Goal: Information Seeking & Learning: Learn about a topic

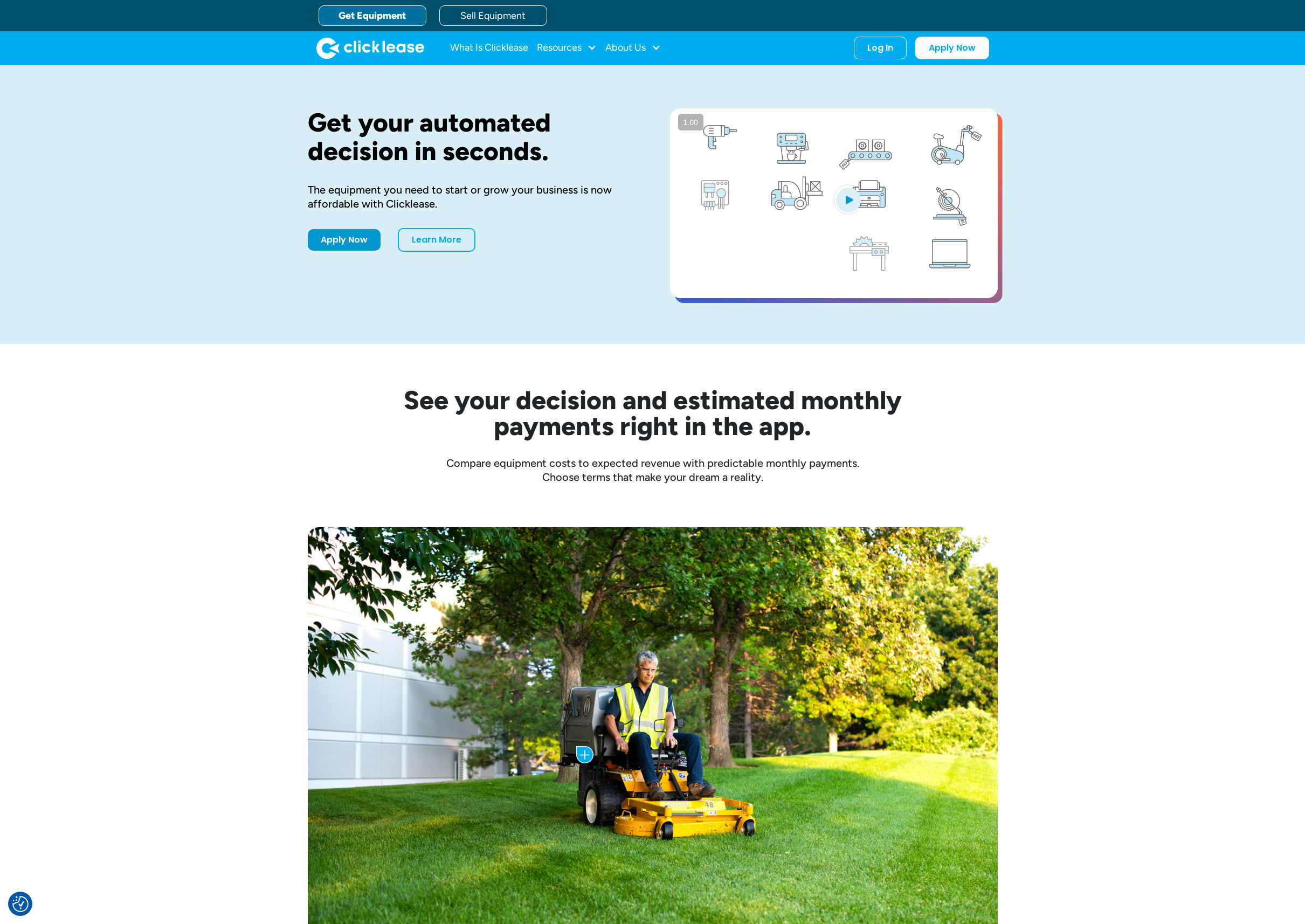
click at [591, 99] on div "Get your automated decision in seconds. The equipment you need to start or grow…" at bounding box center [652, 205] width 690 height 279
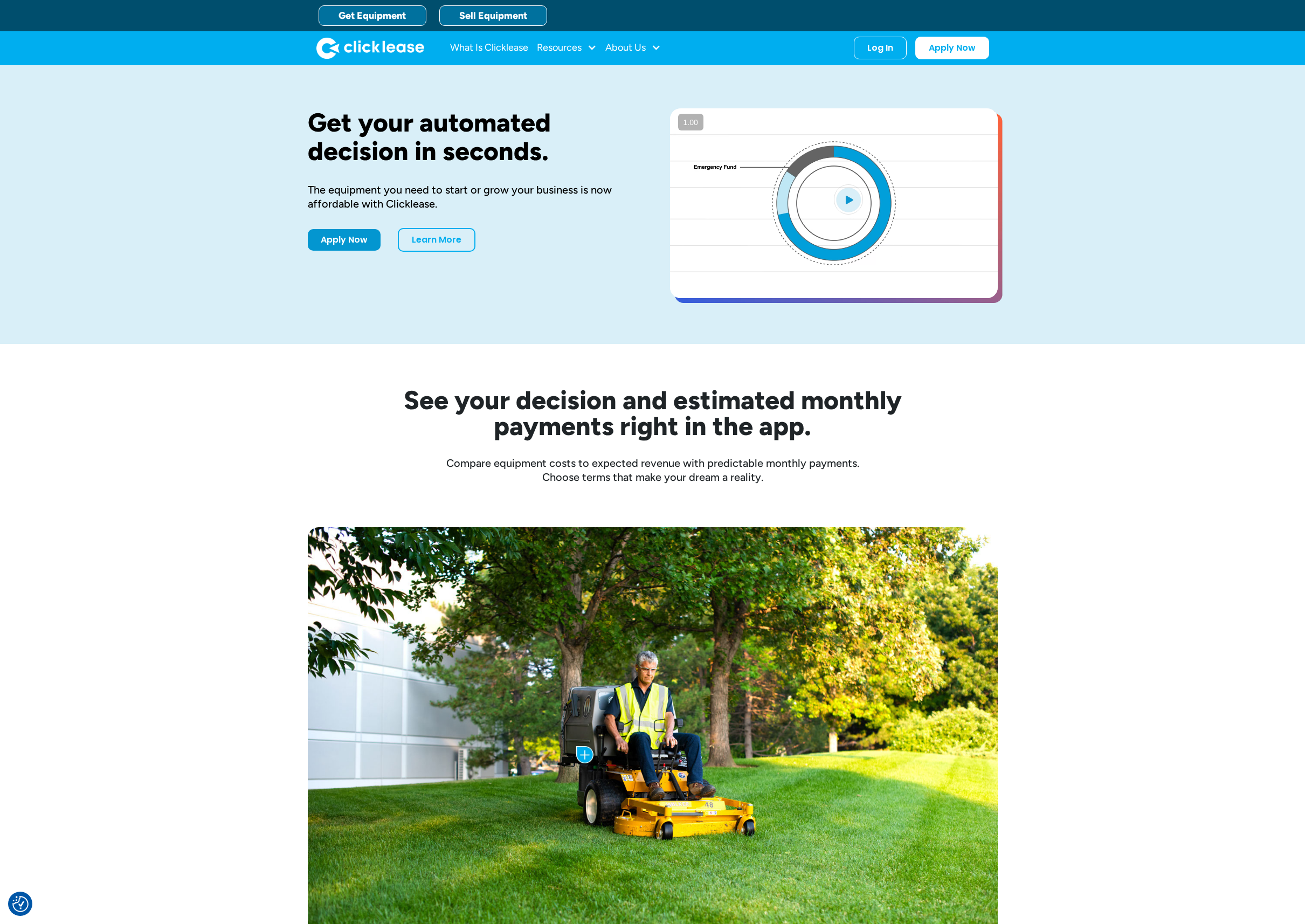
click at [518, 17] on link "Sell Equipment" at bounding box center [493, 16] width 108 height 20
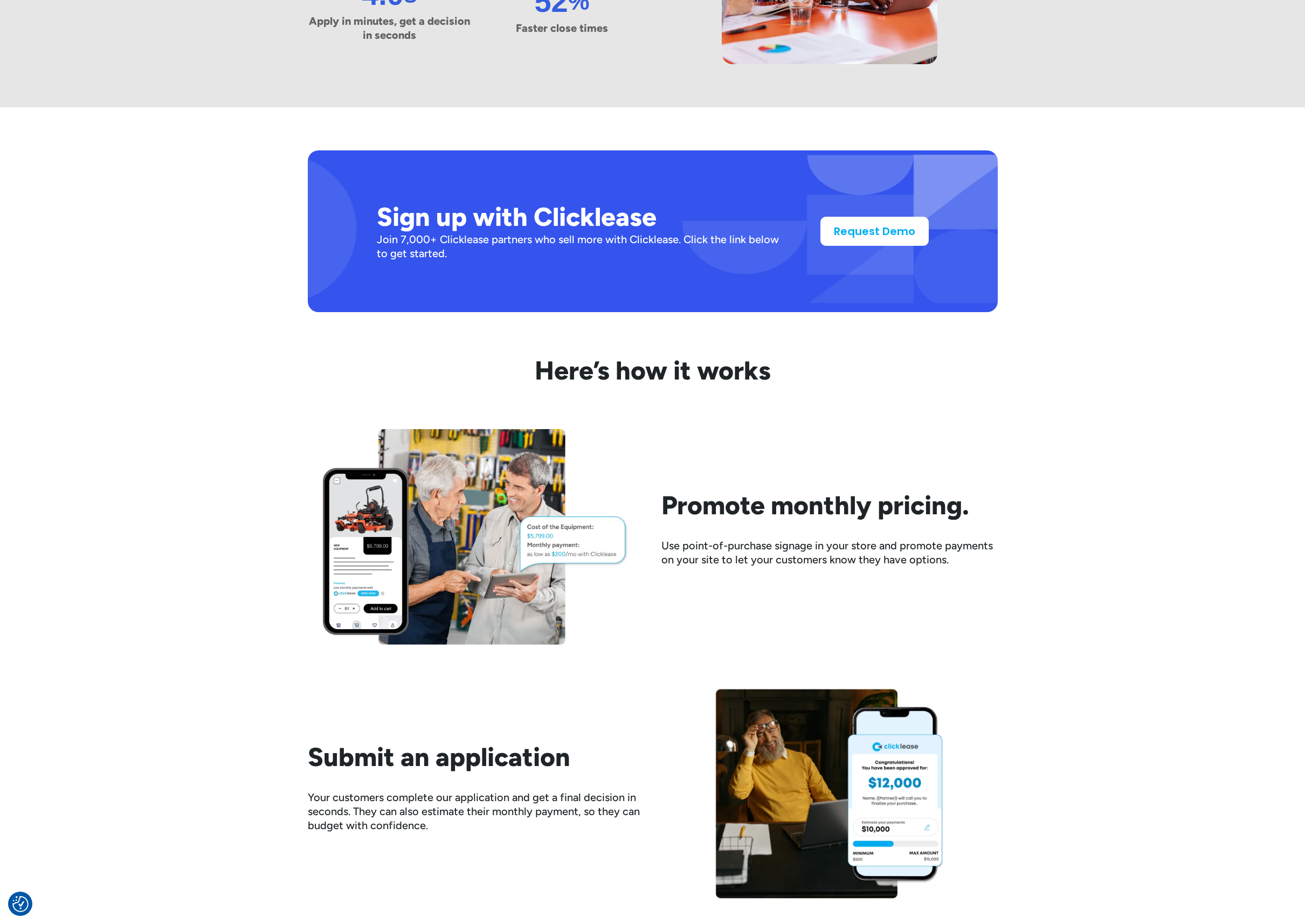
scroll to position [1132, 0]
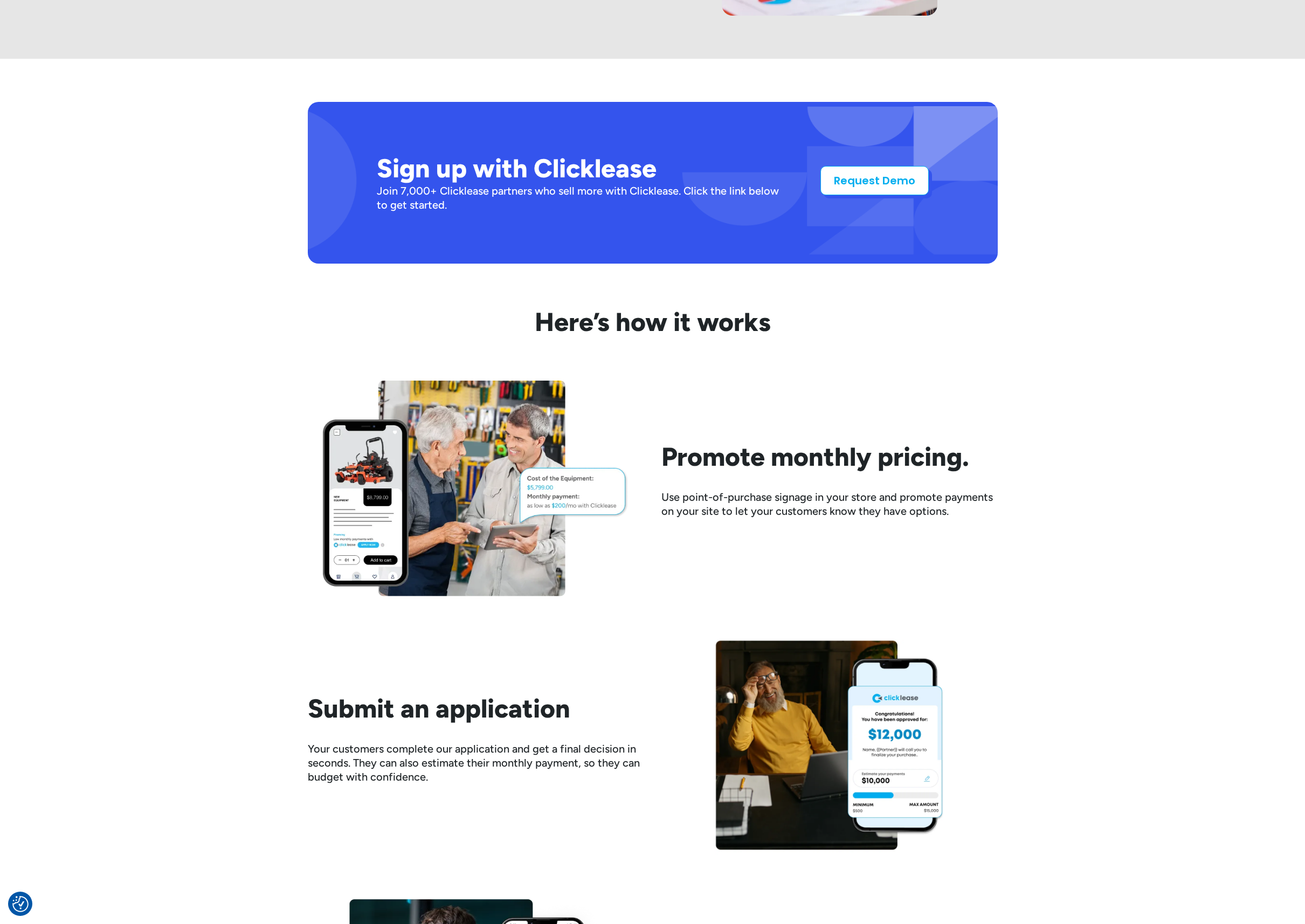
click at [862, 174] on link "Request Demo" at bounding box center [875, 181] width 108 height 29
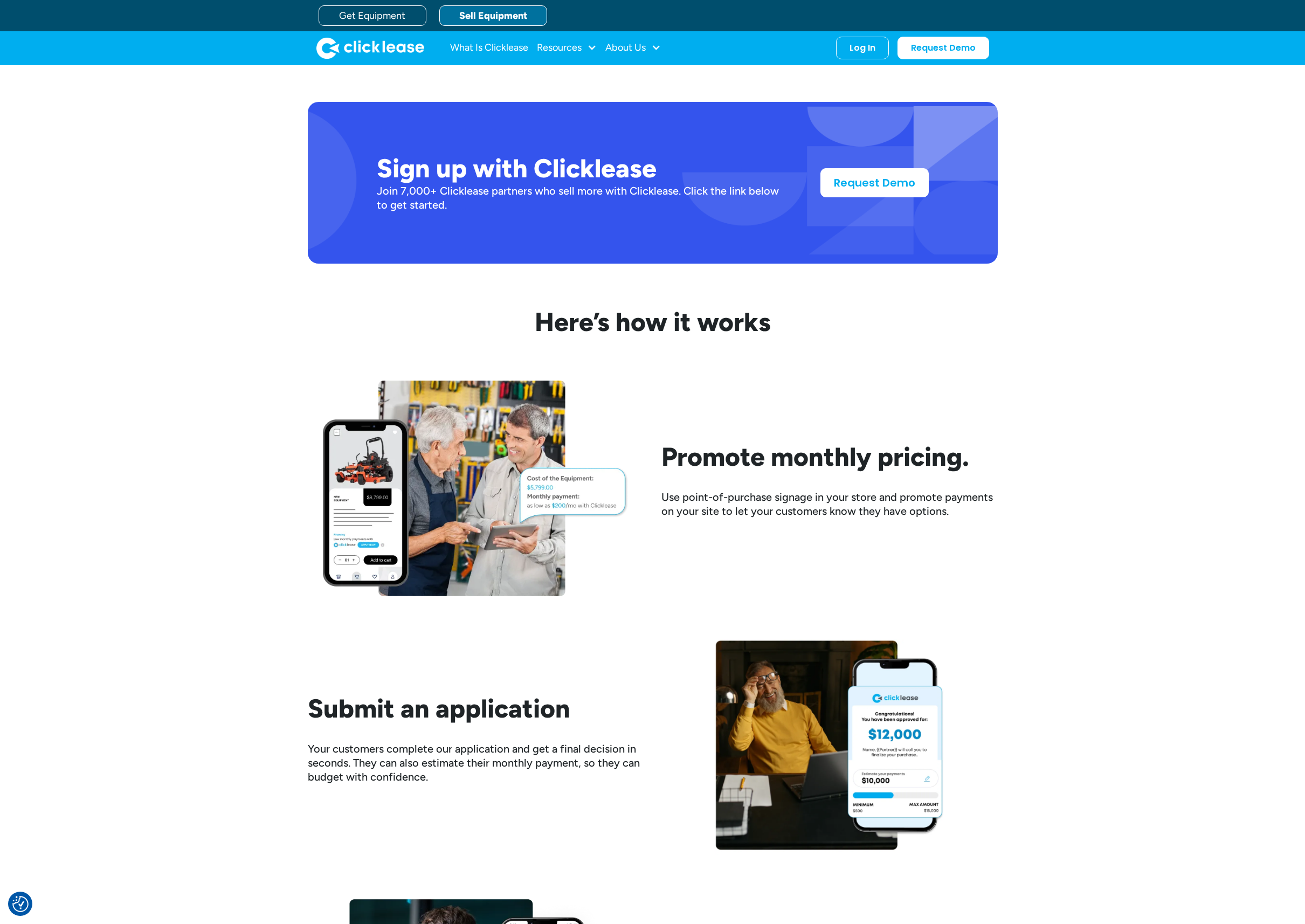
click at [264, 304] on div "Sign up with Clicklease Join 16,000+ Clicklease partners who sell more with Cli…" at bounding box center [652, 689] width 1305 height 851
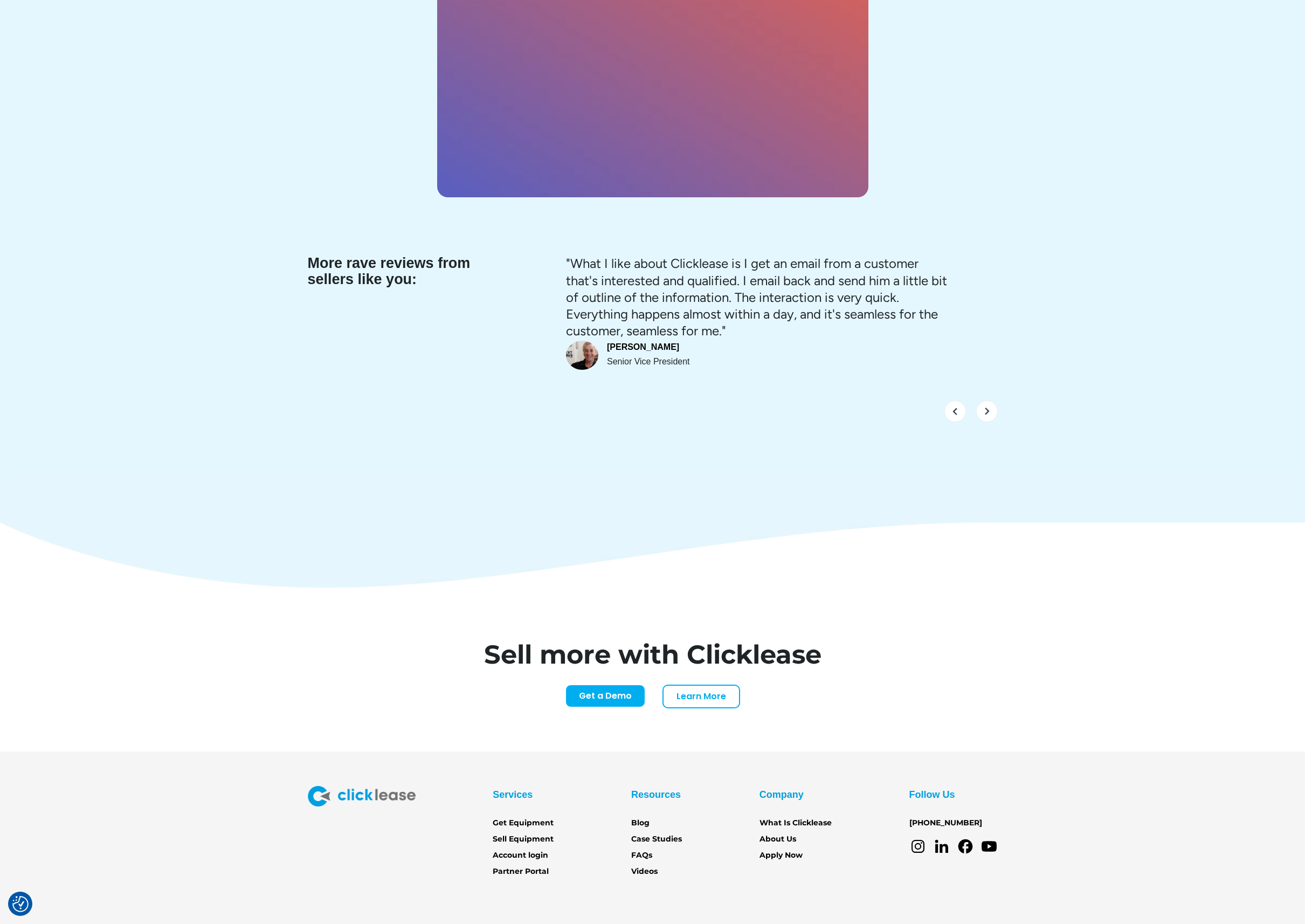
scroll to position [4425, 0]
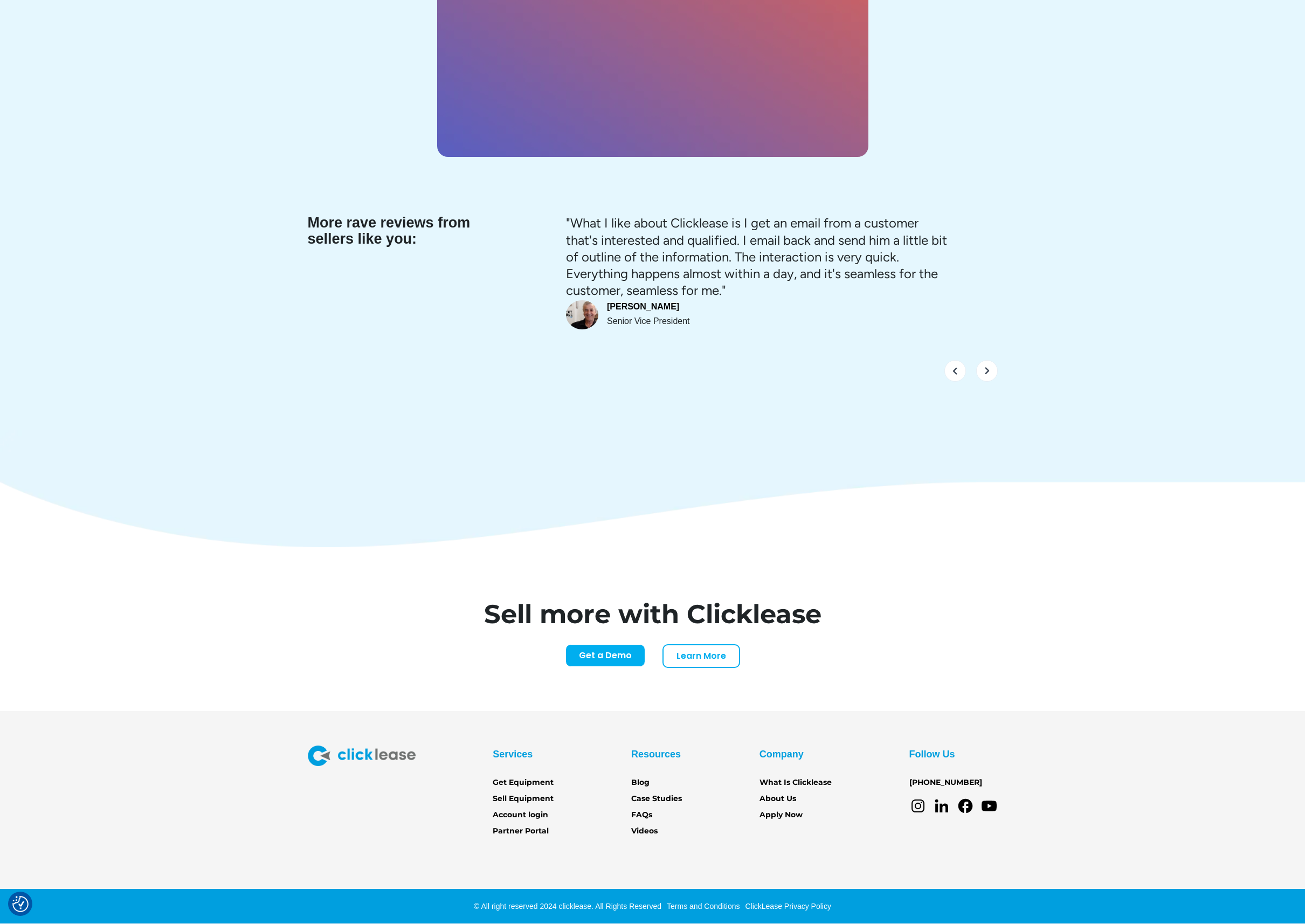
click at [1094, 344] on div "More rave reviews from sellers like you: "What I like about Clicklease is I get…" at bounding box center [652, 318] width 1305 height 224
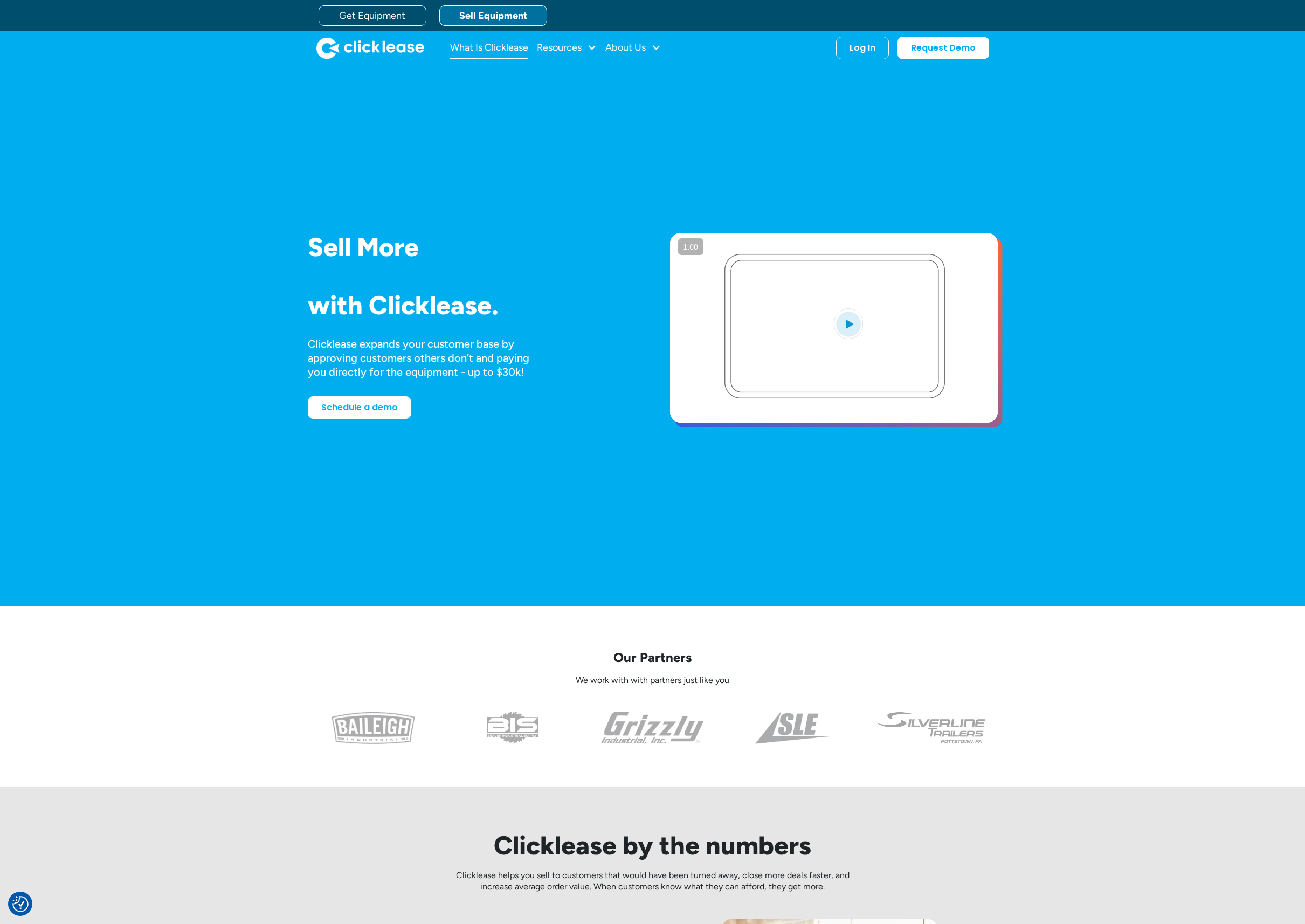
scroll to position [0, 0]
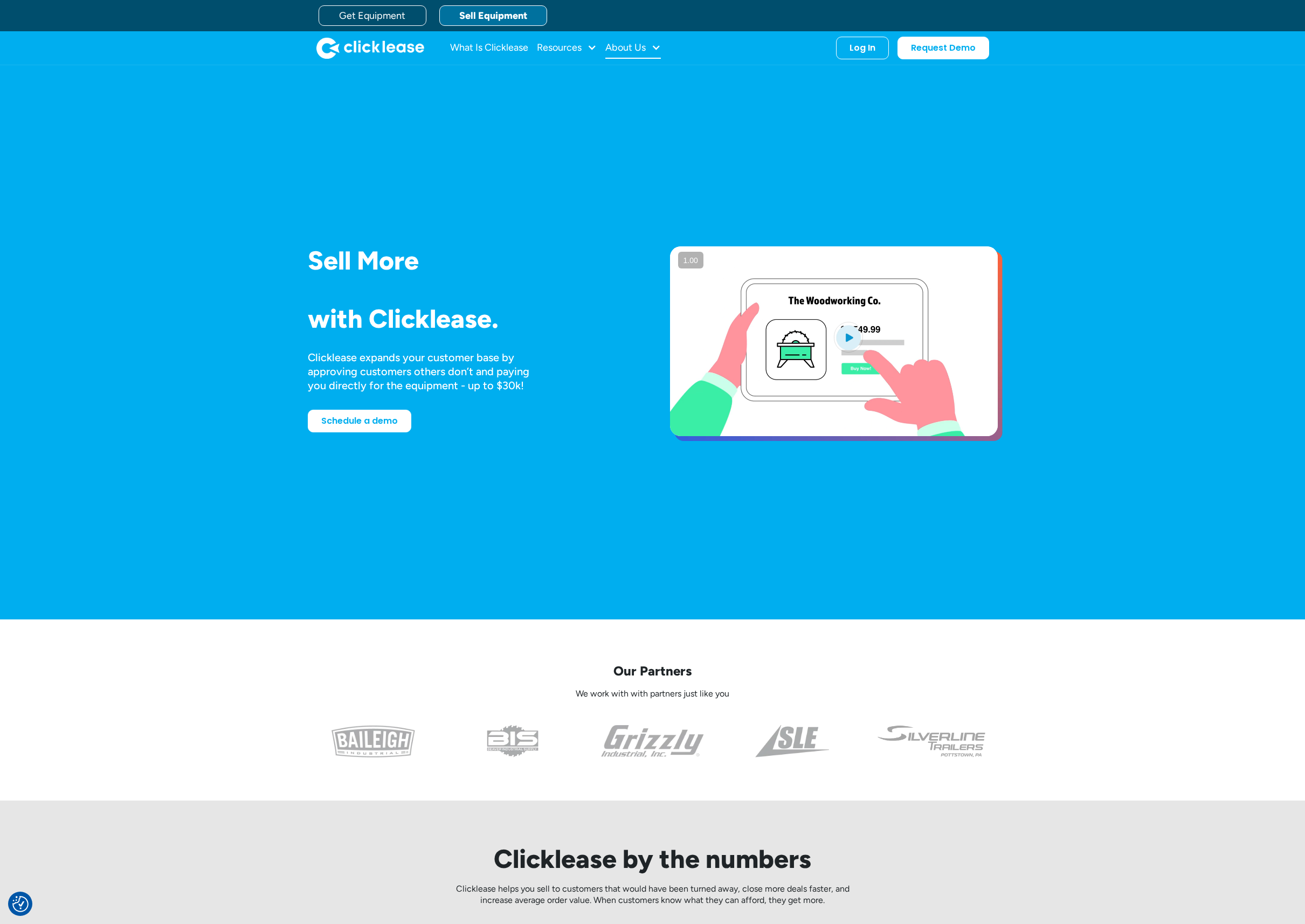
click at [647, 57] on div "About Us" at bounding box center [633, 48] width 56 height 21
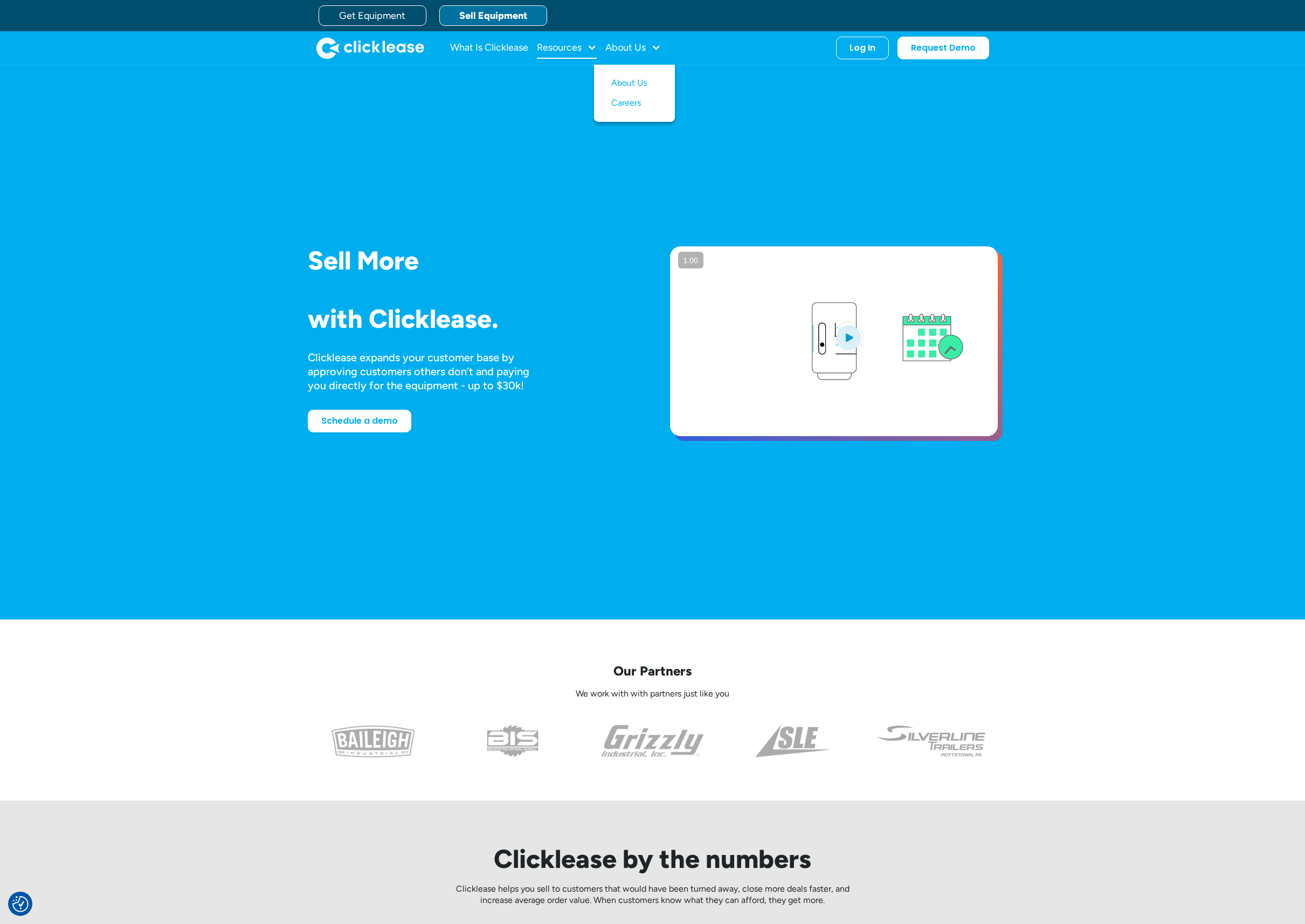
click at [556, 47] on div "Resources" at bounding box center [559, 47] width 45 height 0
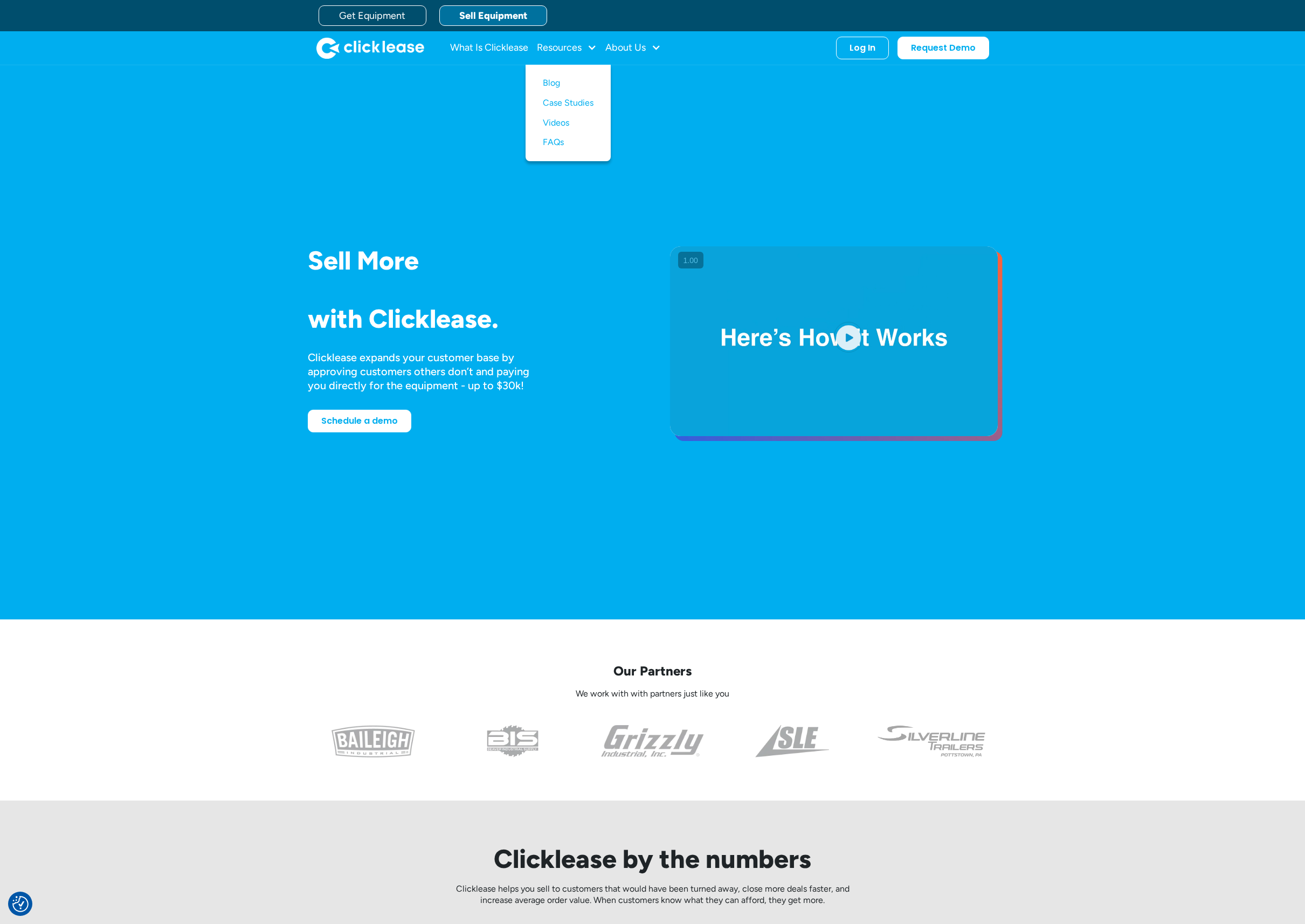
click at [452, 84] on div "Sell More Trailers Mowers Everything Welders Scrubbers Pizza Ovens Bandsaws 3D …" at bounding box center [652, 342] width 1305 height 554
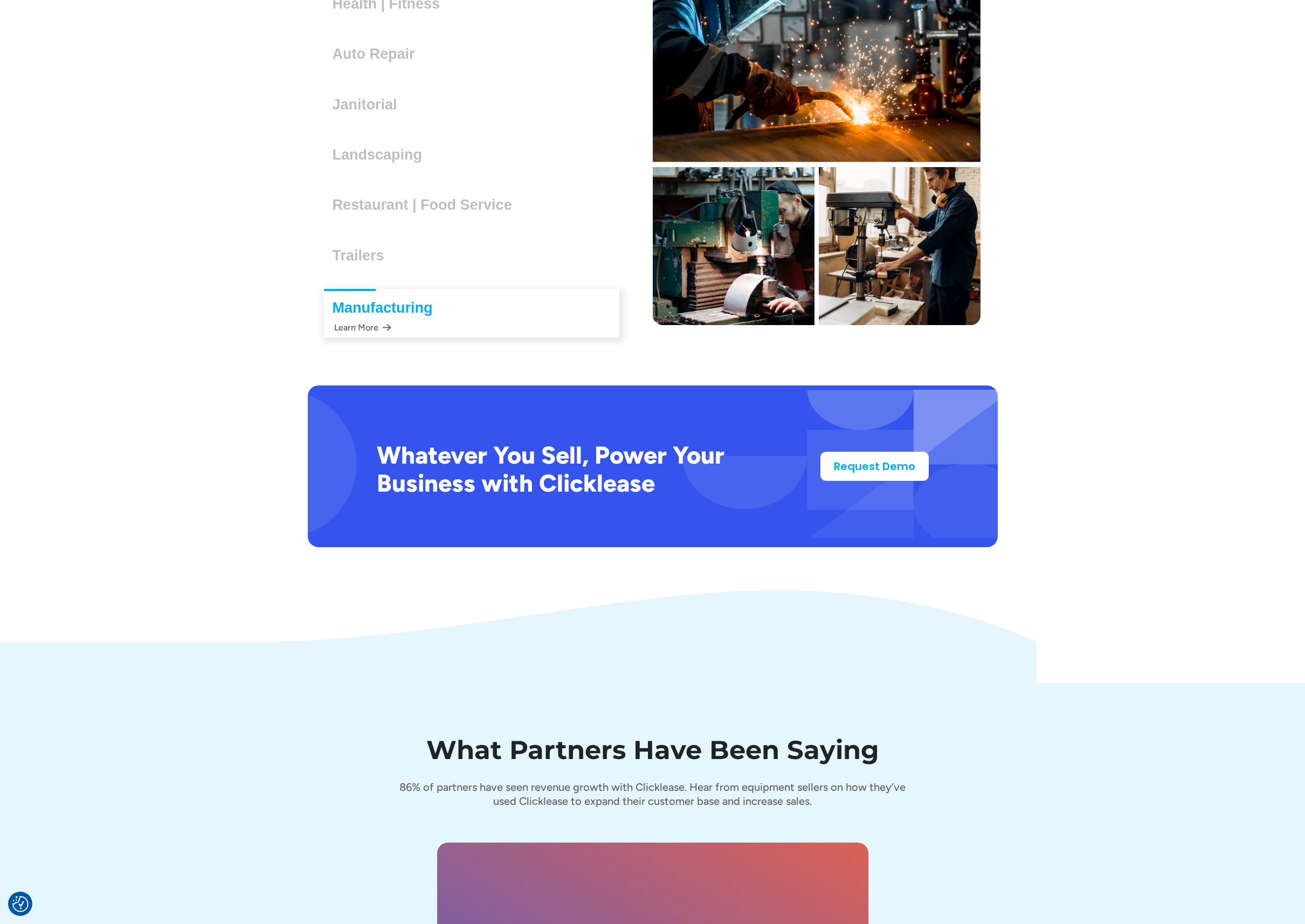
scroll to position [4425, 0]
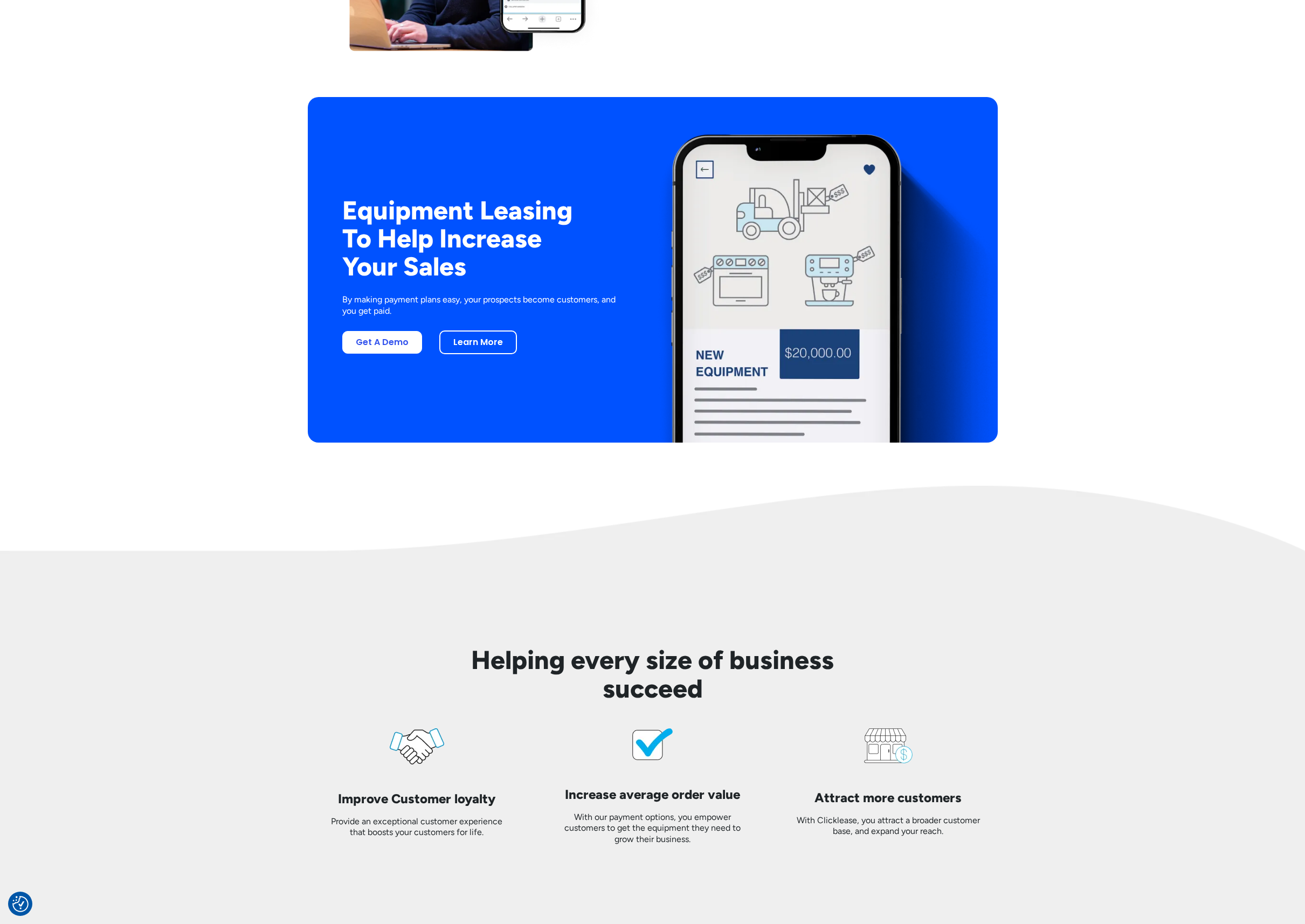
scroll to position [2264, 0]
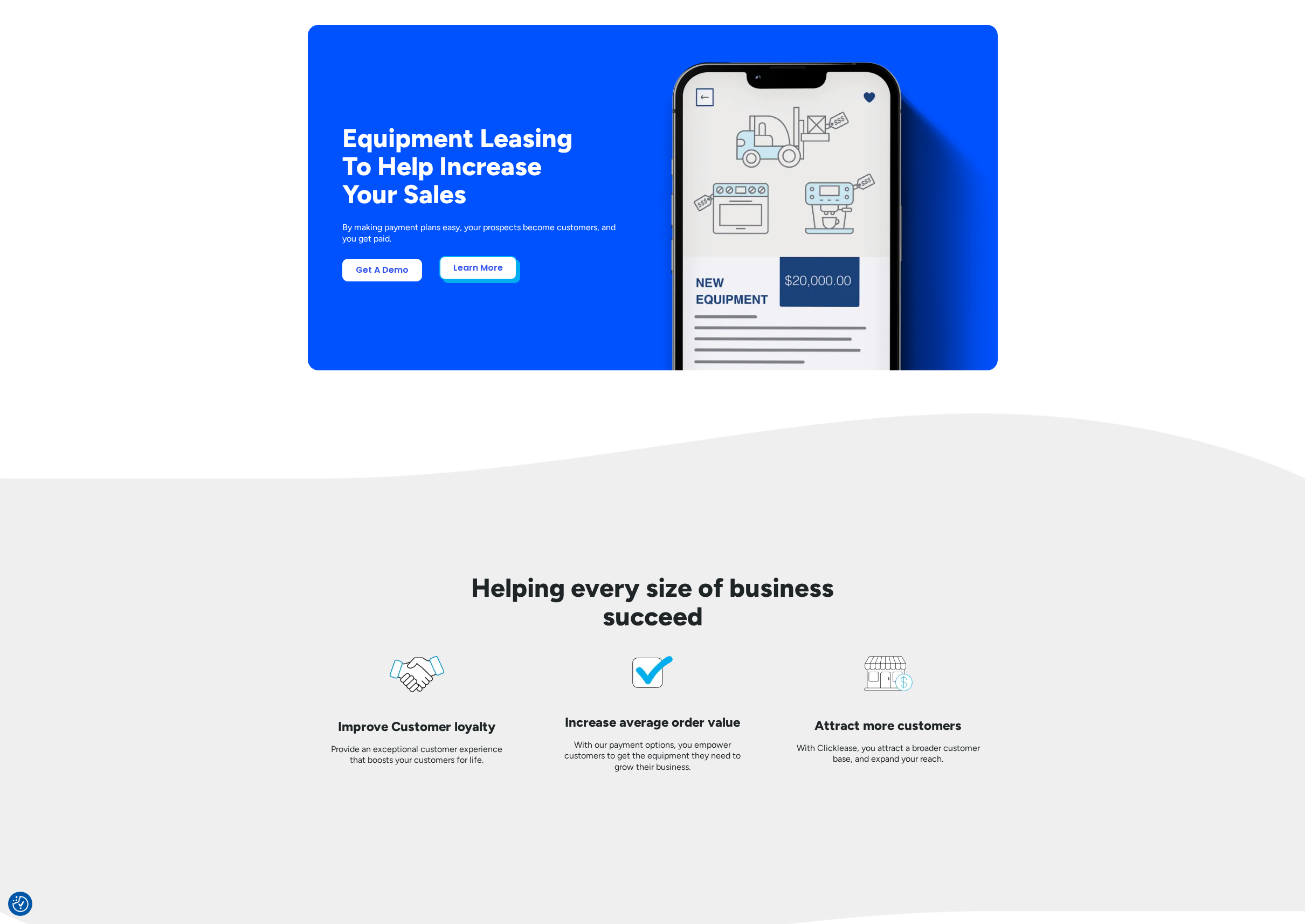
click at [455, 271] on link "Learn More" at bounding box center [478, 268] width 78 height 24
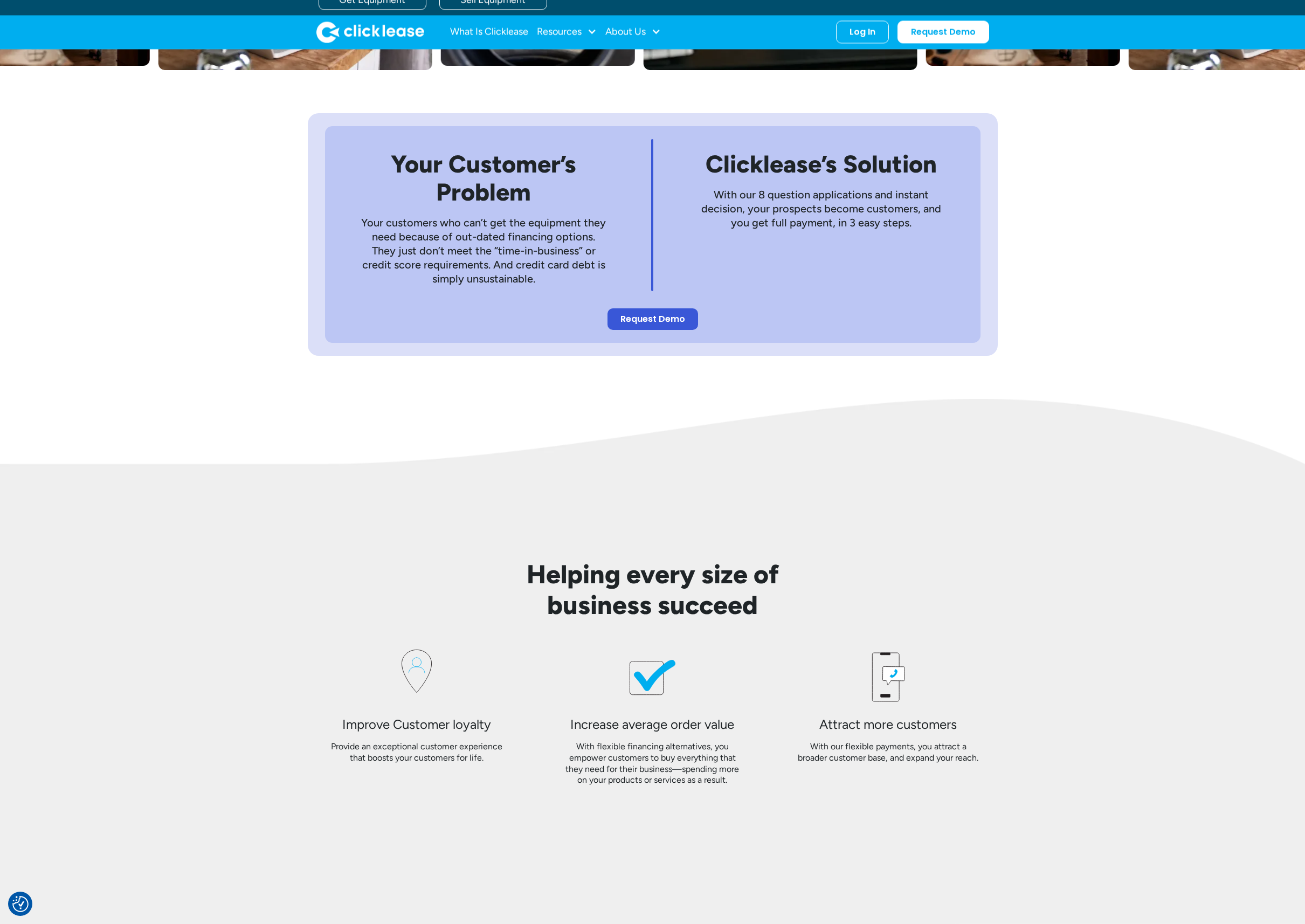
scroll to position [485, 0]
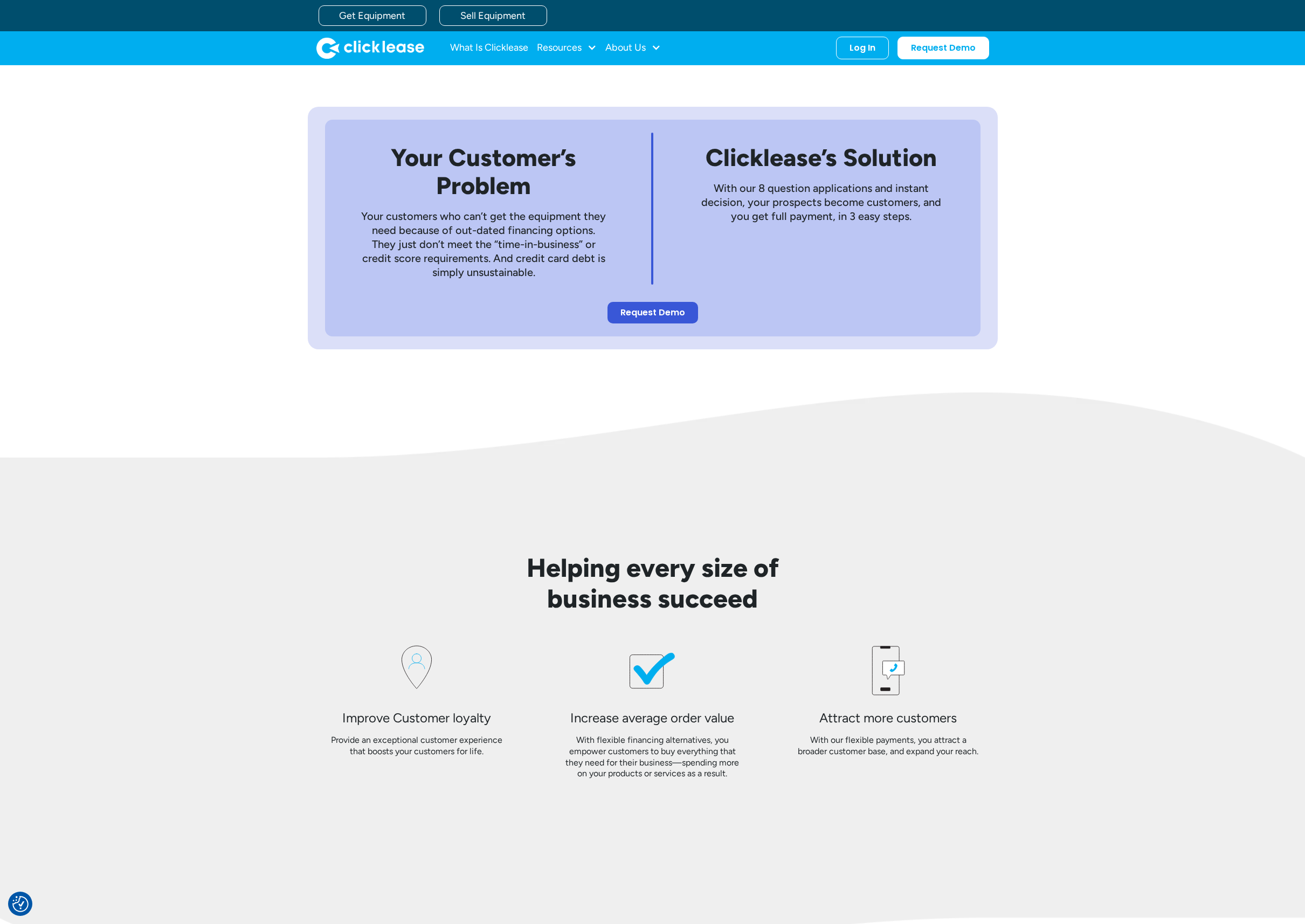
click at [174, 287] on div "Your Customer’s Problem Your customers who can’t get the equipment they need be…" at bounding box center [652, 228] width 1305 height 329
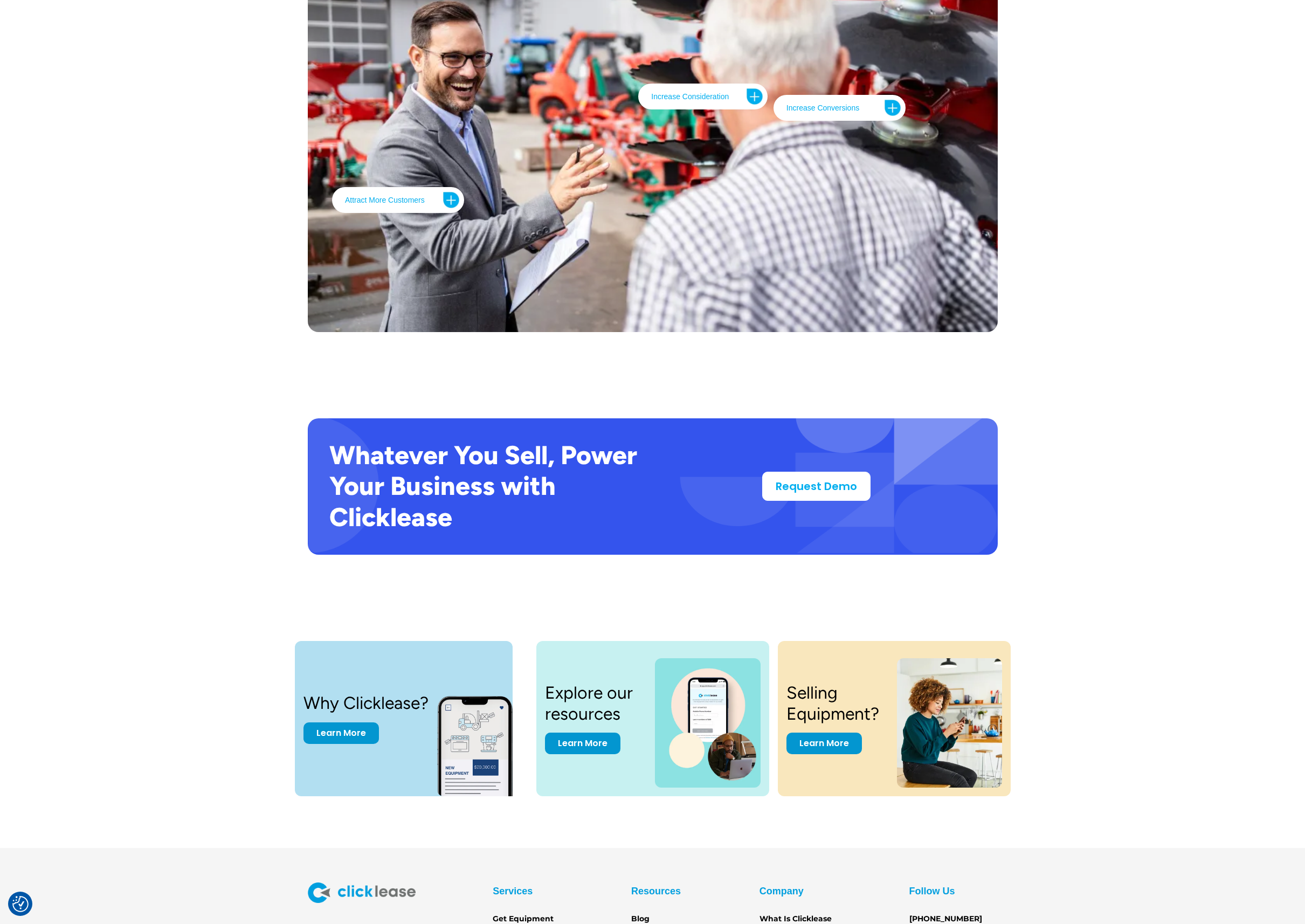
scroll to position [1862, 0]
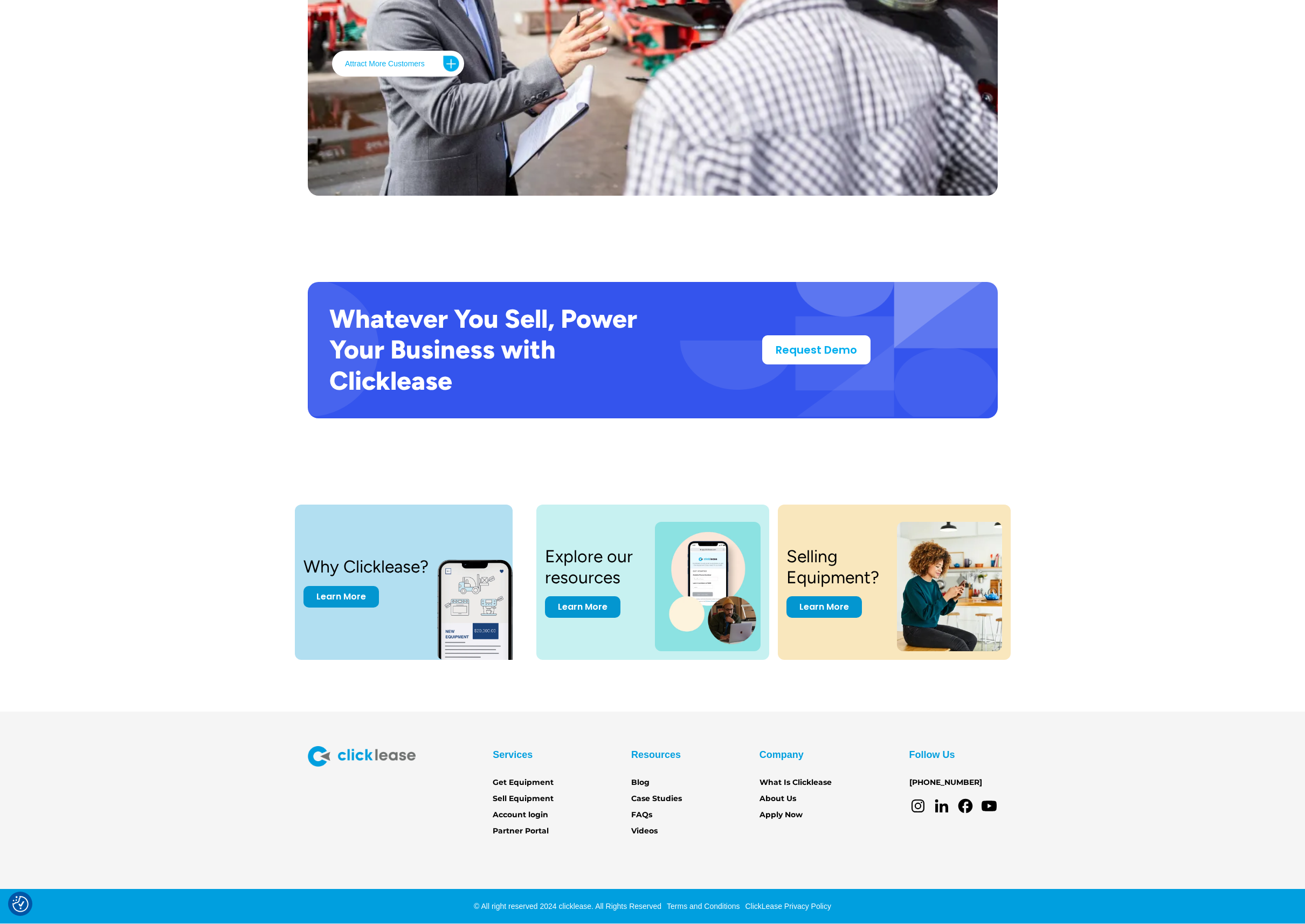
click at [174, 287] on div "Whatever You Sell, Power Your Business with Clicklease Request Demo" at bounding box center [652, 350] width 1305 height 223
click at [581, 603] on link "Learn More" at bounding box center [583, 605] width 76 height 21
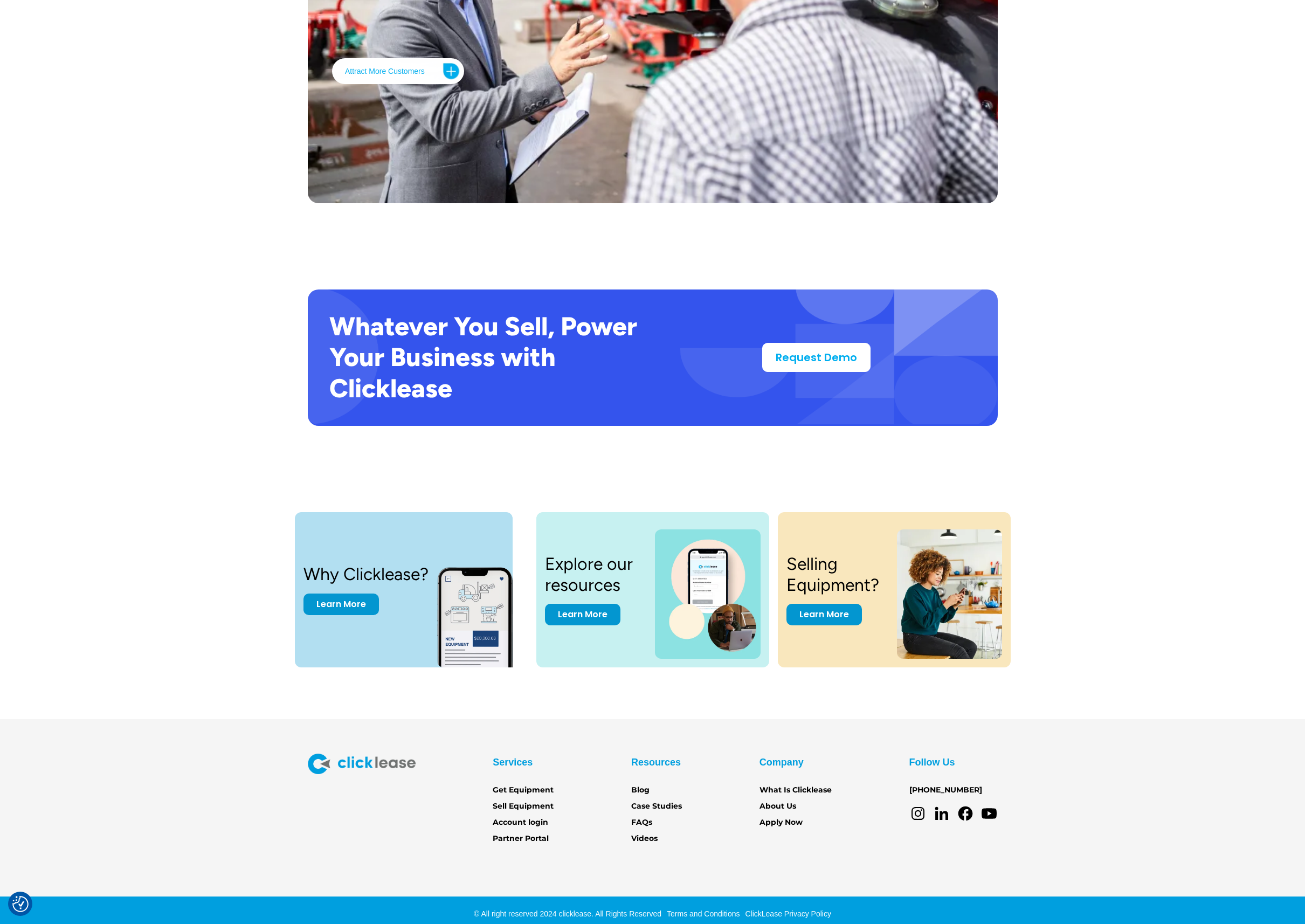
scroll to position [1862, 0]
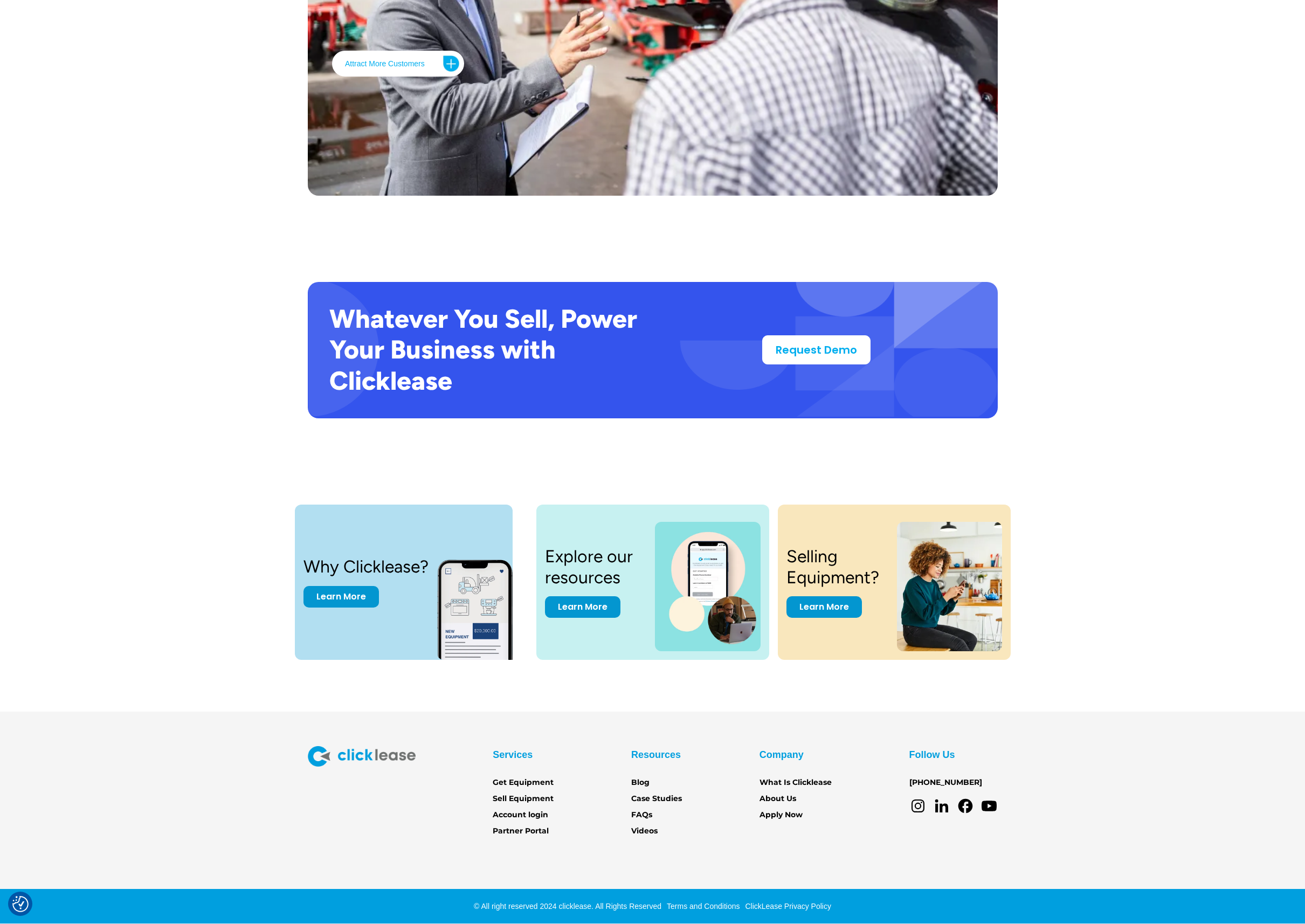
click at [258, 316] on div "Whatever You Sell, Power Your Business with Clicklease Request Demo" at bounding box center [652, 350] width 1305 height 223
click at [1152, 359] on div "Whatever You Sell, Power Your Business with Clicklease Request Demo" at bounding box center [652, 350] width 1305 height 223
click at [1142, 248] on div "Whatever You Sell, Power Your Business with Clicklease Request Demo" at bounding box center [652, 350] width 1305 height 223
click at [313, 594] on link "Learn More" at bounding box center [341, 594] width 76 height 21
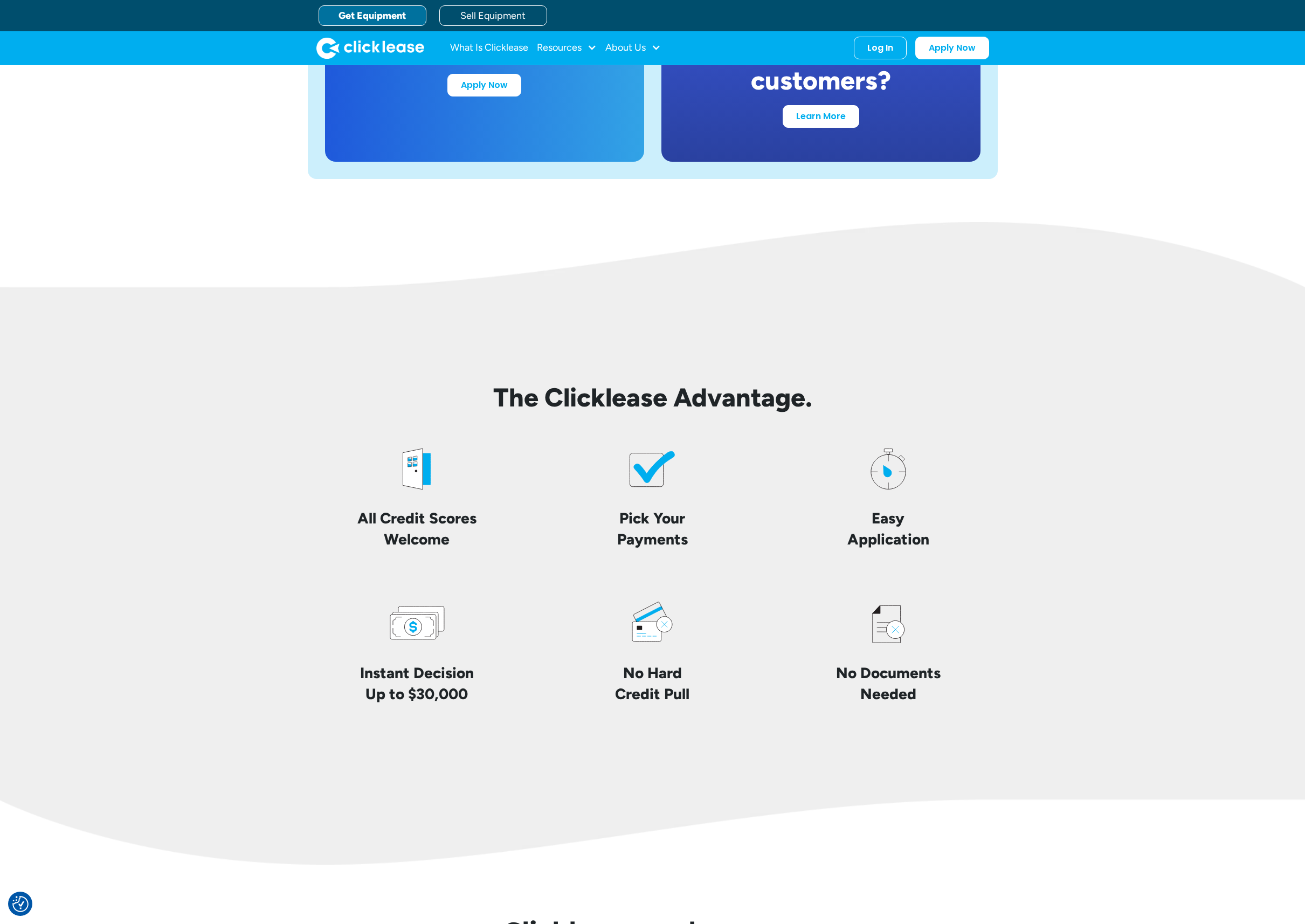
scroll to position [2168, 0]
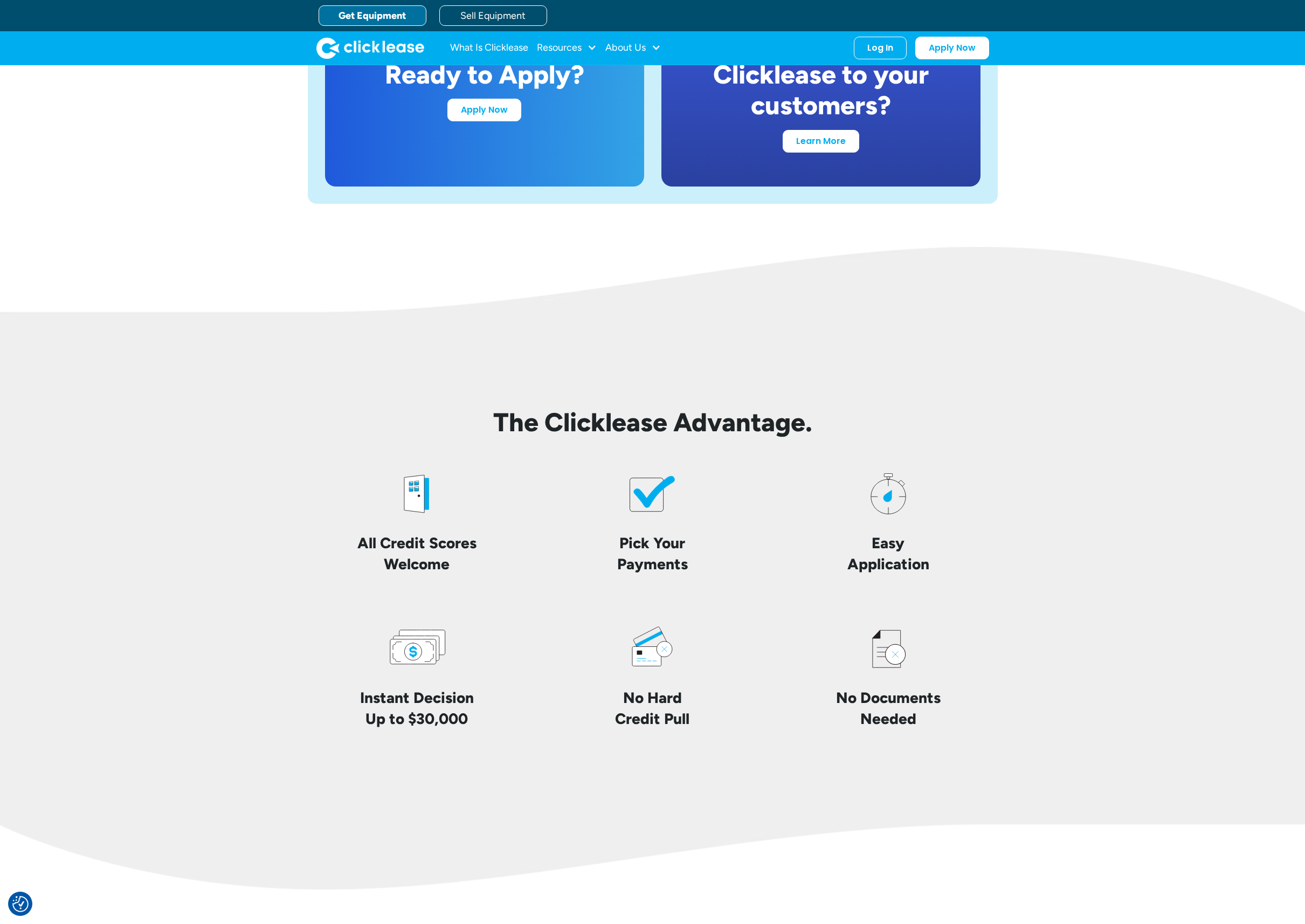
click at [258, 423] on div "The Clicklease Advantage. All Credit Scores Welcome Pick Your Payments Easy App…" at bounding box center [652, 568] width 1305 height 408
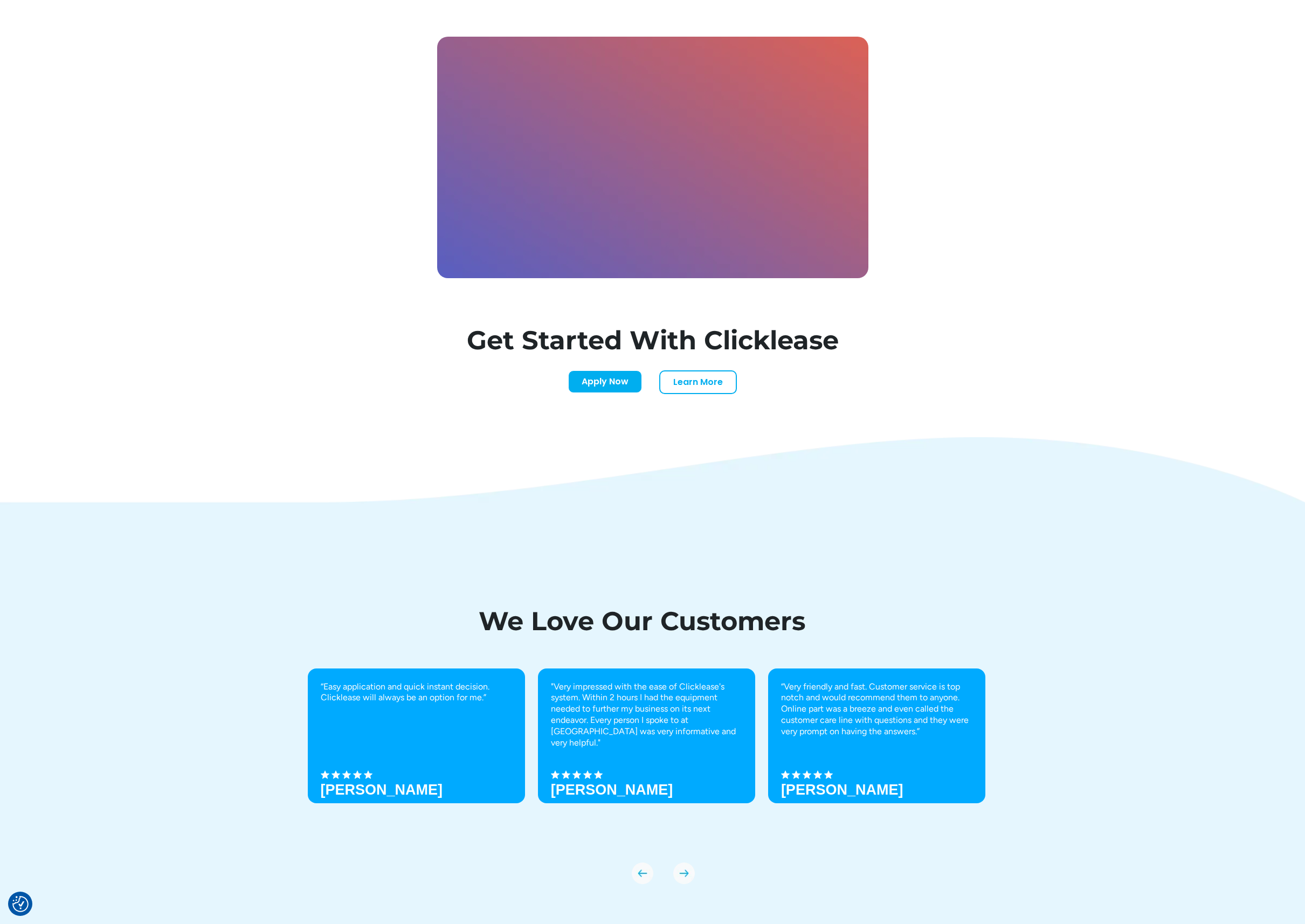
scroll to position [3408, 0]
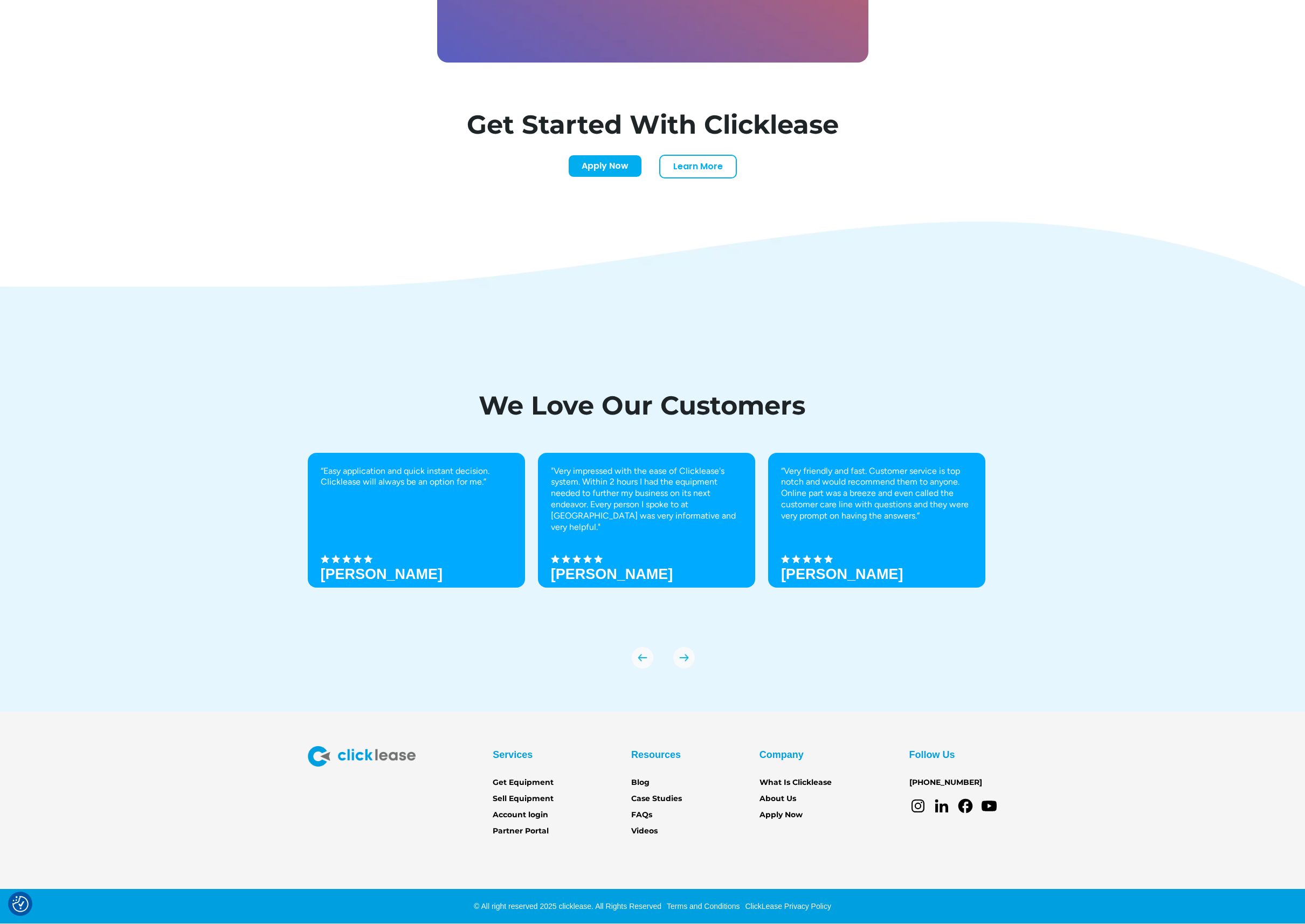
click at [258, 423] on div "We Love Our Customers “Easy application and quick instant decision. Clicklease …" at bounding box center [652, 525] width 1305 height 373
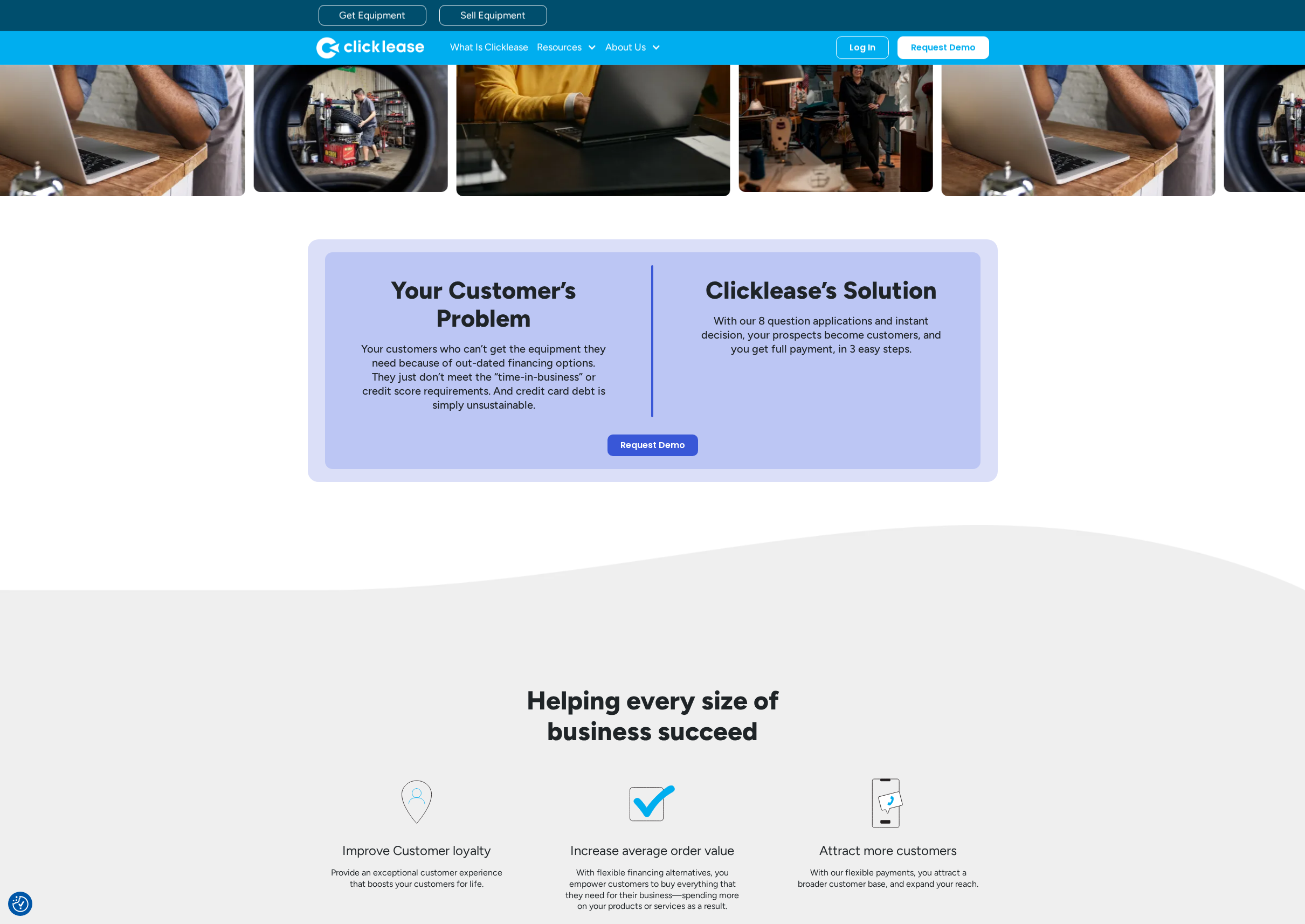
scroll to position [323, 0]
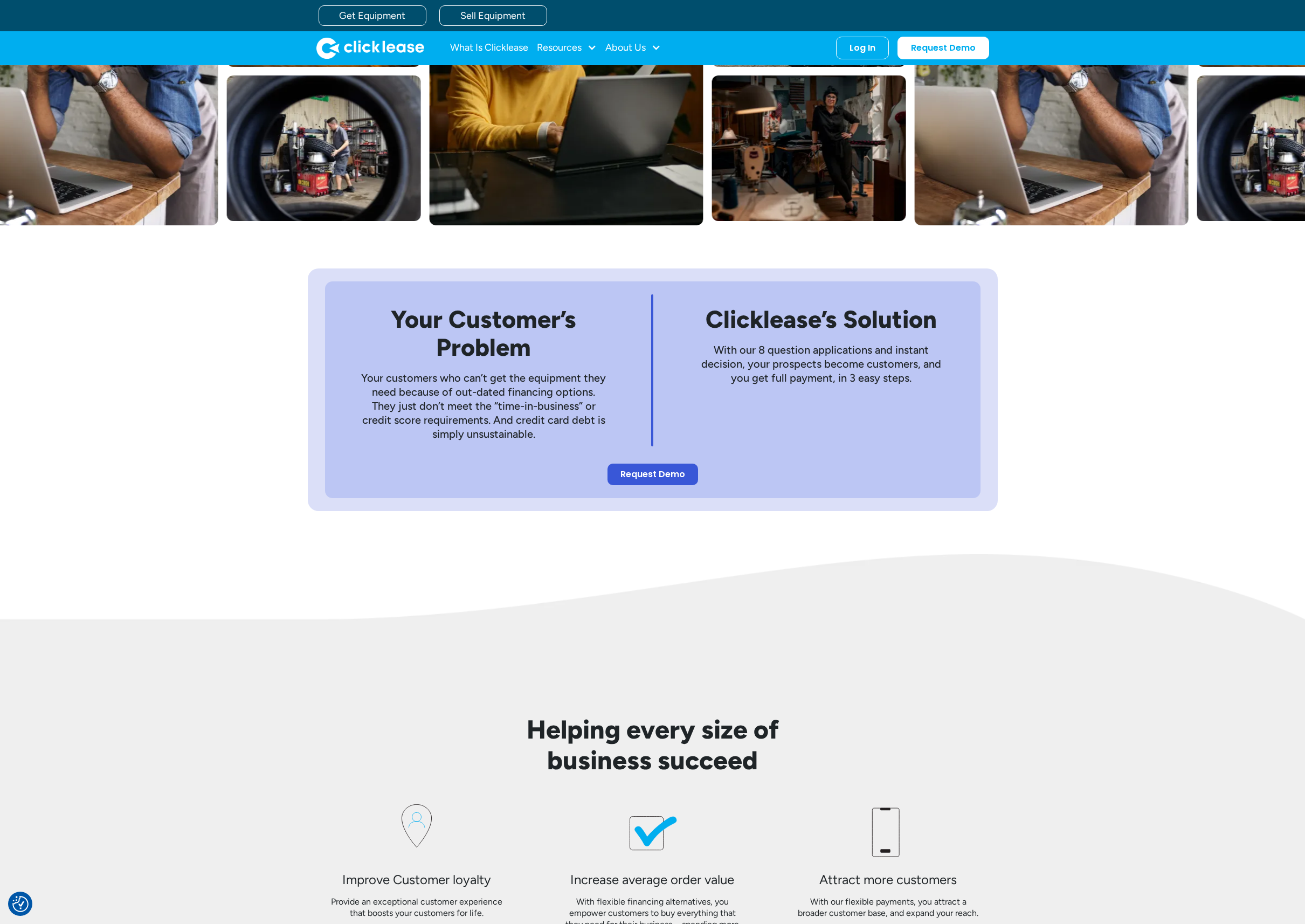
click at [204, 318] on div "Your Customer’s Problem Your customers who can’t get the equipment they need be…" at bounding box center [652, 390] width 1305 height 329
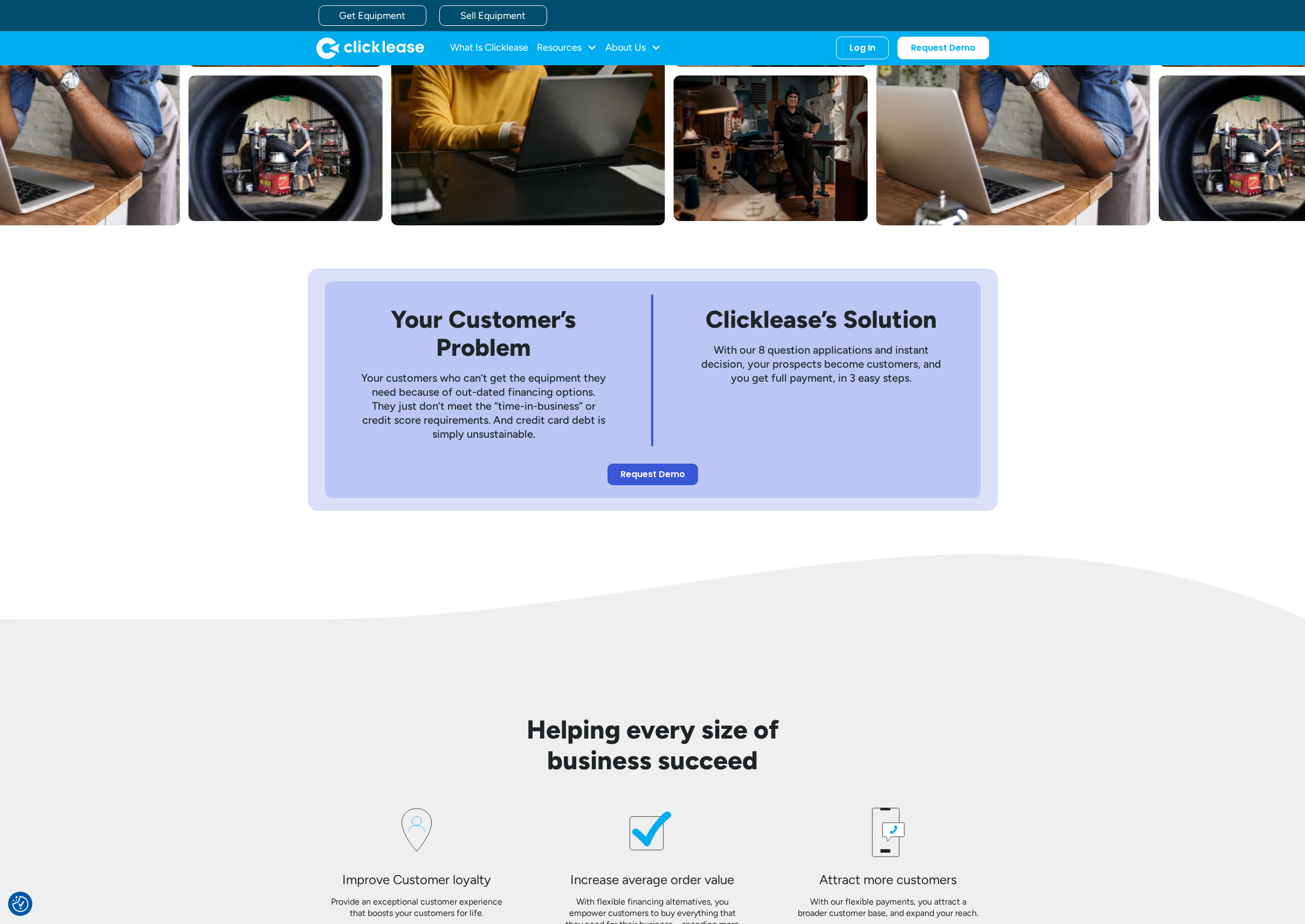
click at [204, 318] on div "Your Customer’s Problem Your customers who can’t get the equipment they need be…" at bounding box center [652, 390] width 1305 height 329
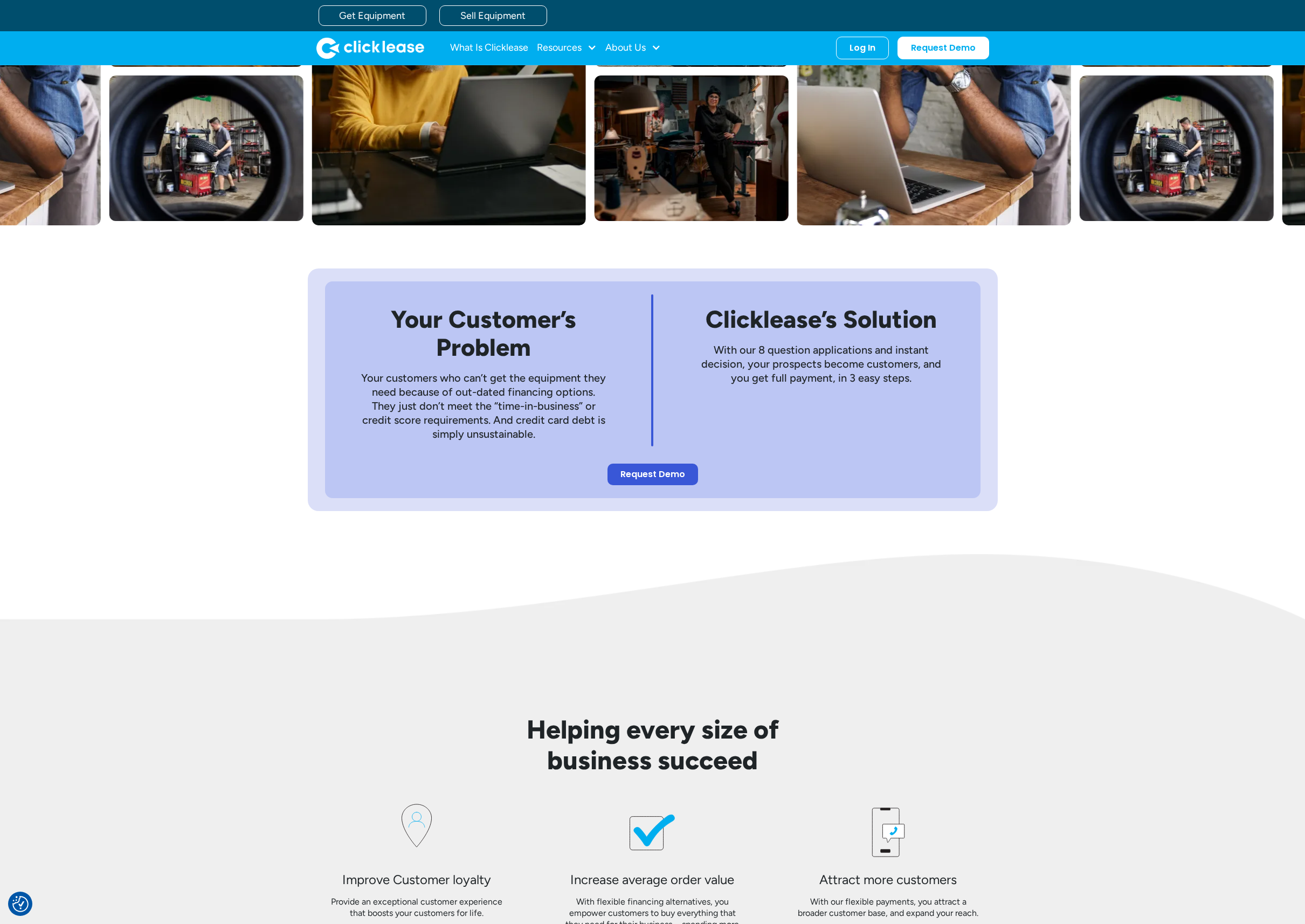
click at [1164, 326] on div "Your Customer’s Problem Your customers who can’t get the equipment they need be…" at bounding box center [652, 390] width 1305 height 329
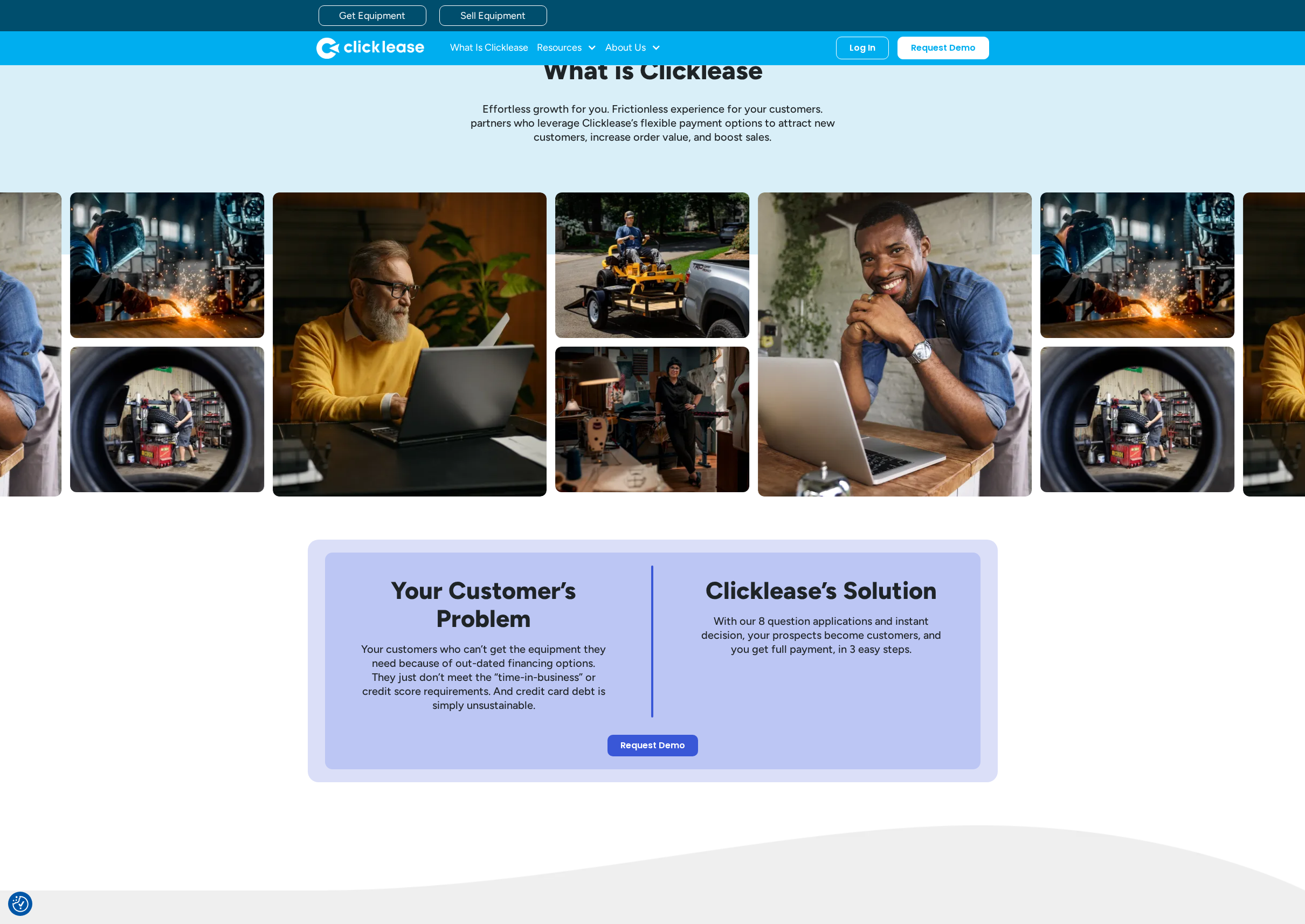
scroll to position [0, 0]
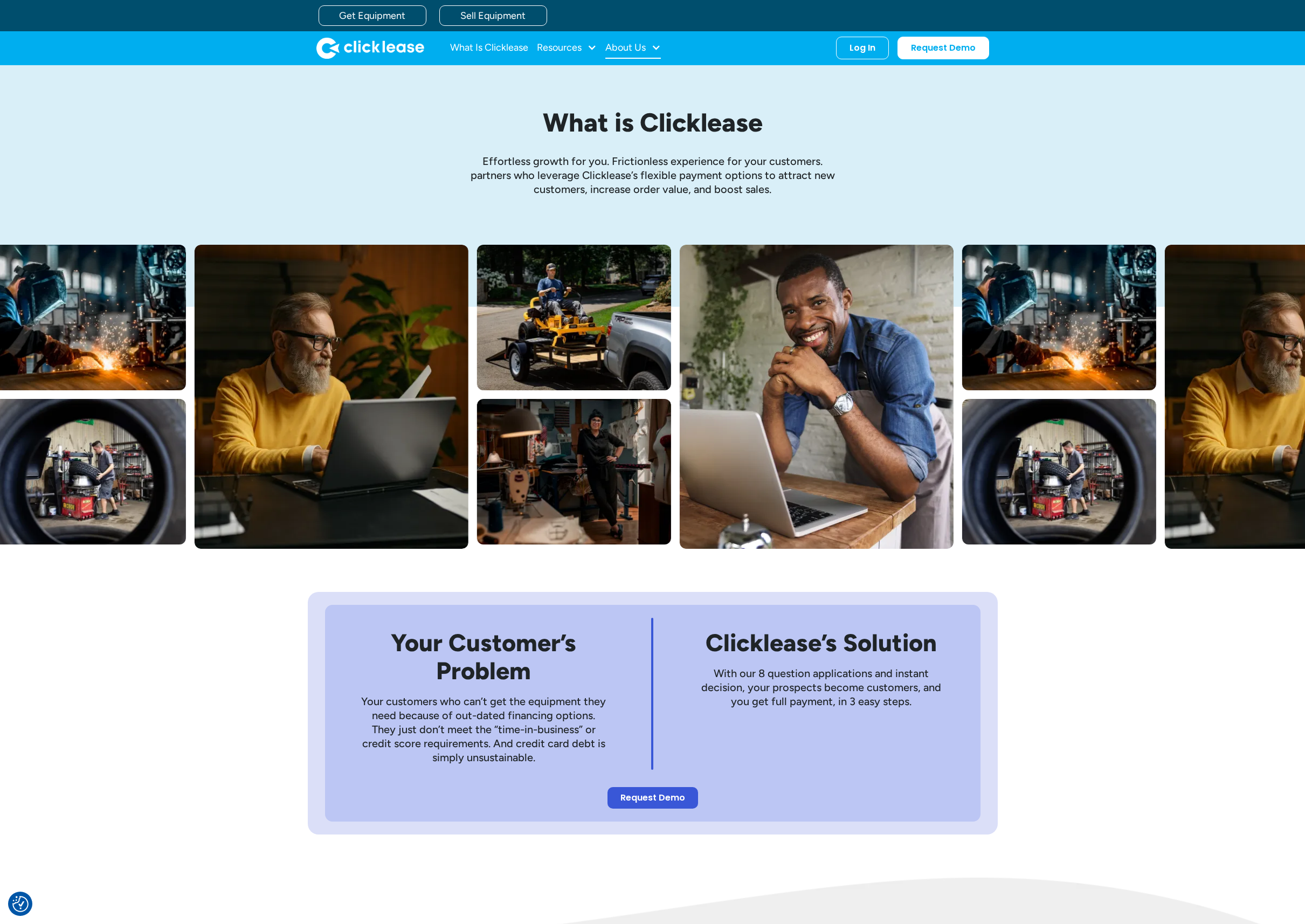
click at [638, 41] on div "About Us" at bounding box center [633, 48] width 56 height 21
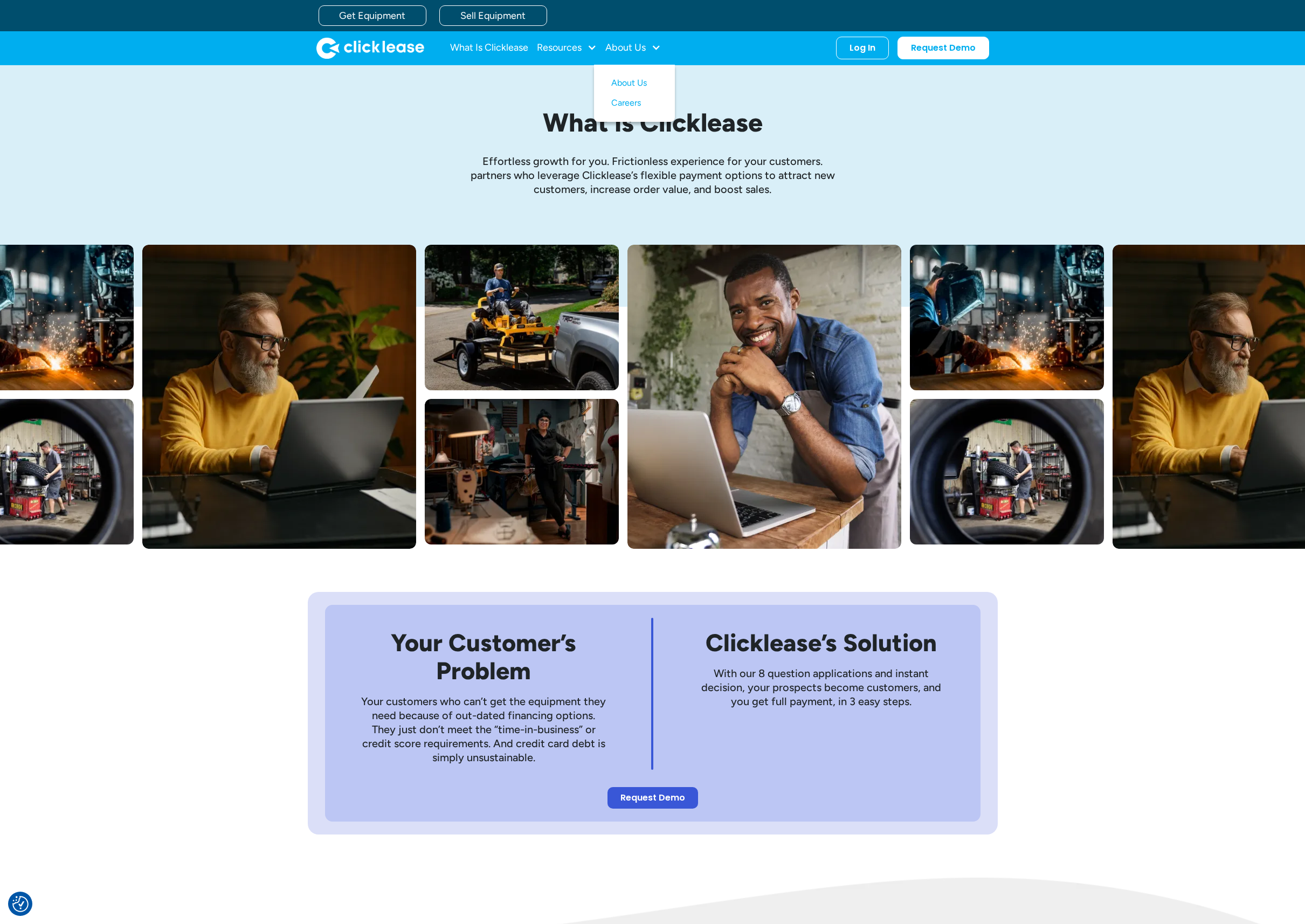
click at [836, 97] on div "What is Clicklease Effortless growth ﻿for you. Frictionless experience for your…" at bounding box center [652, 155] width 690 height 180
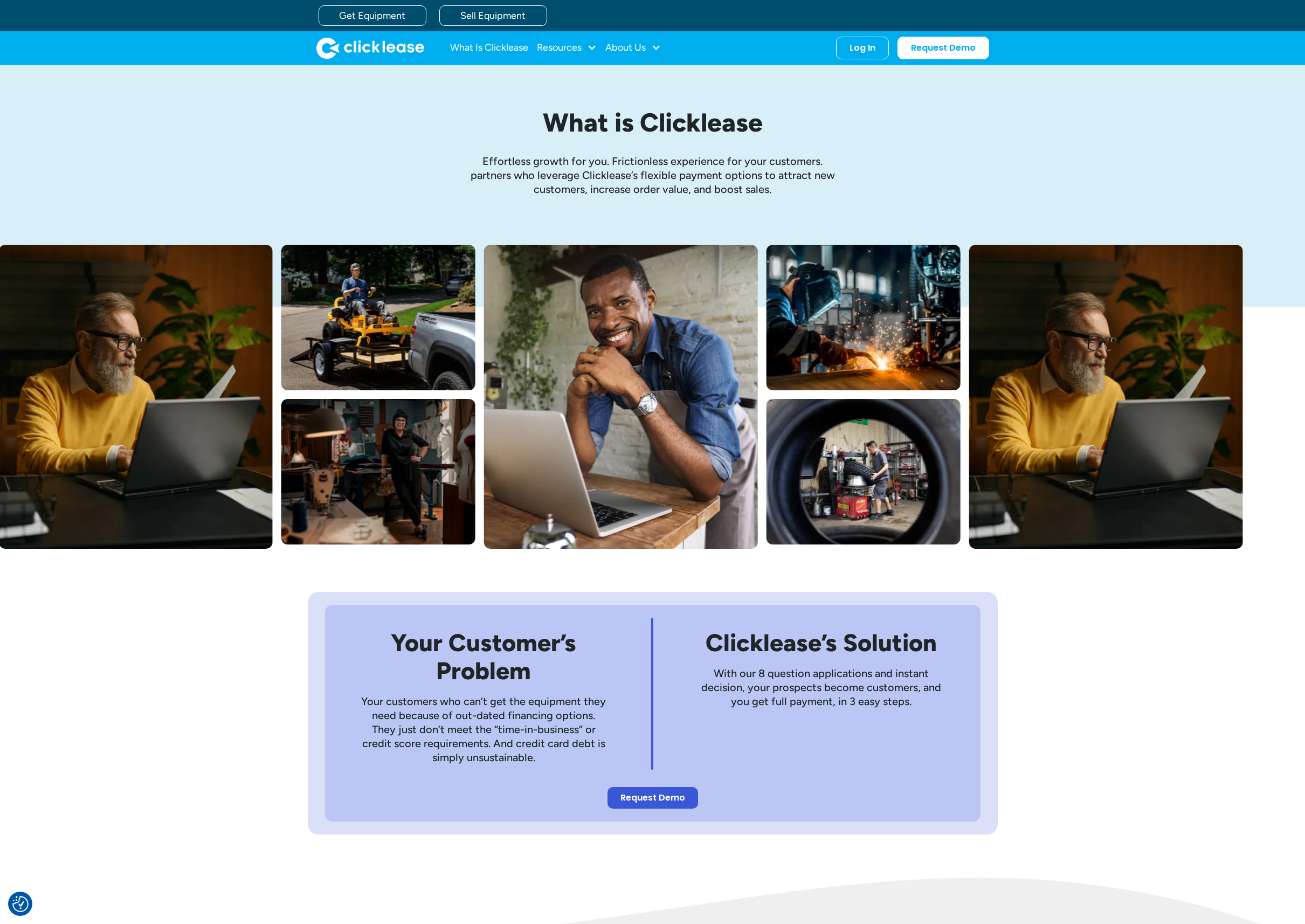
click at [1113, 87] on div "What is Clicklease Effortless growth ﻿for you. Frictionless experience for your…" at bounding box center [652, 155] width 1305 height 180
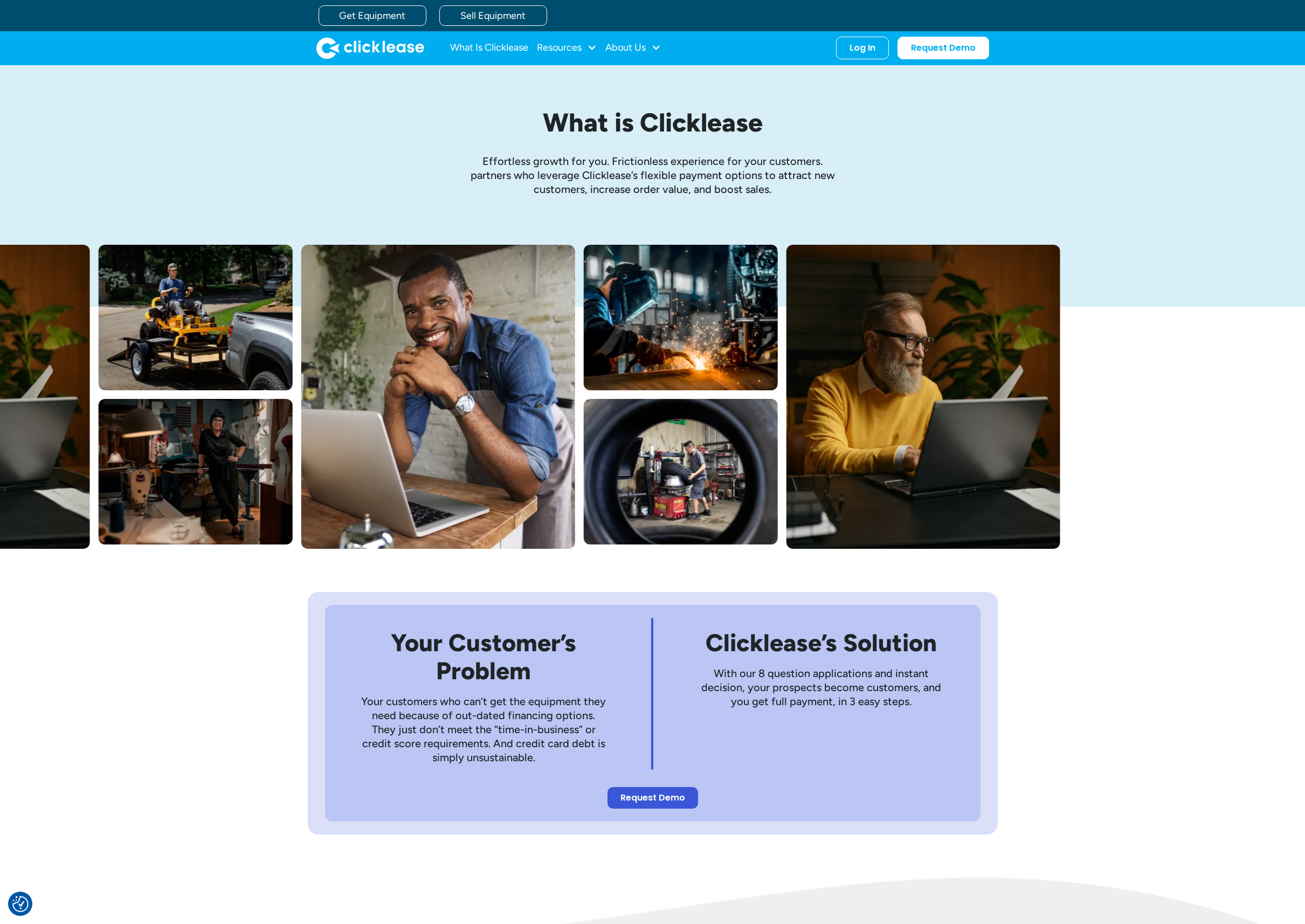
click at [265, 97] on div "What is Clicklease Effortless growth ﻿for you. Frictionless experience for your…" at bounding box center [652, 155] width 1305 height 180
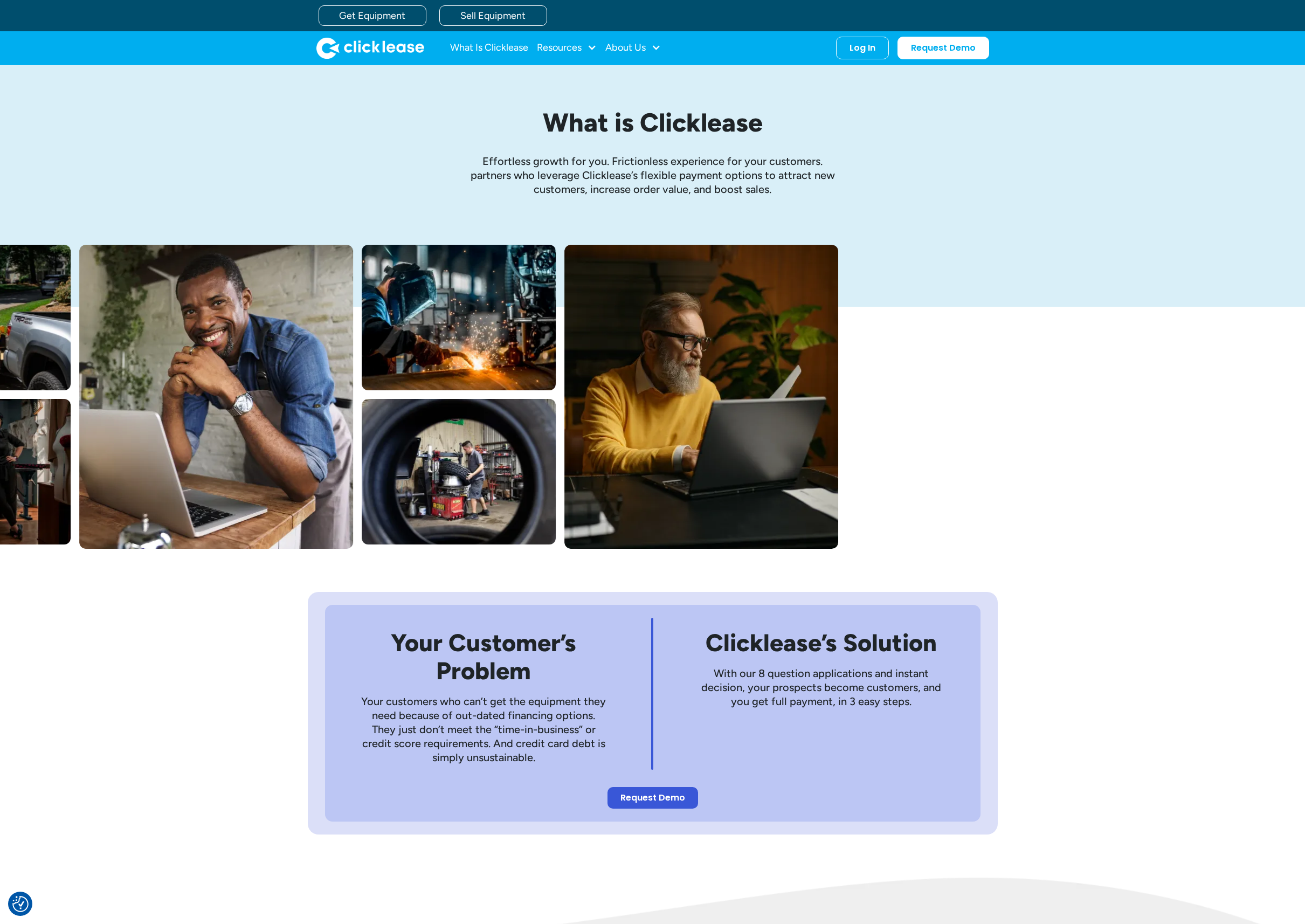
click at [1133, 113] on div "What is Clicklease Effortless growth ﻿for you. Frictionless experience for your…" at bounding box center [652, 155] width 1305 height 180
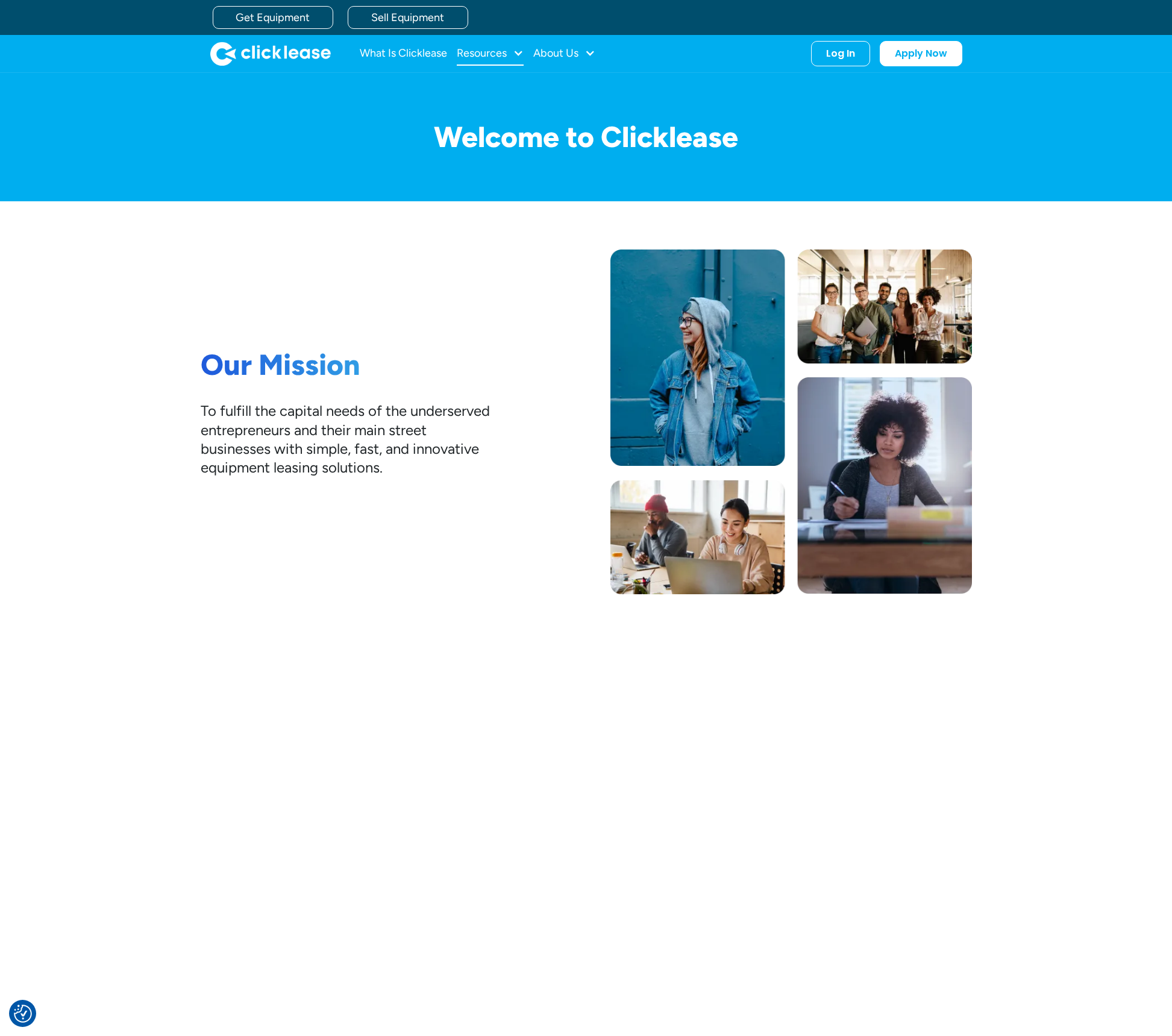
click at [496, 53] on div "Resources" at bounding box center [481, 53] width 50 height 0
click at [405, 115] on div "Welcome to Clicklease" at bounding box center [586, 137] width 771 height 128
